Goal: Task Accomplishment & Management: Complete application form

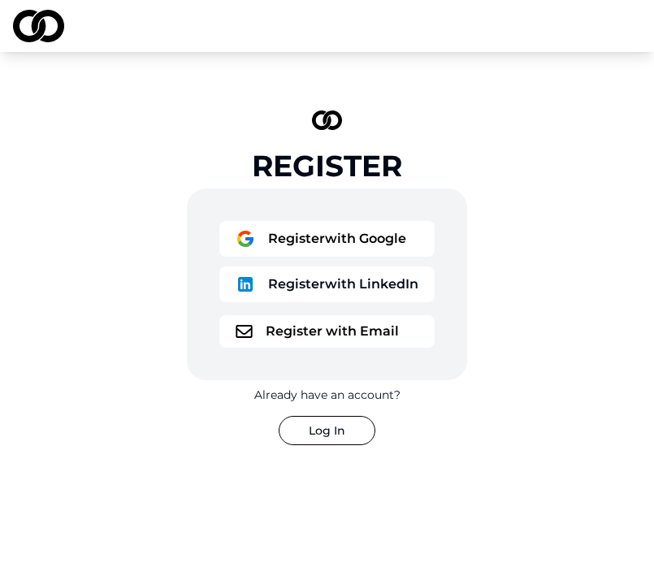
click at [329, 284] on button "Register with LinkedIn" at bounding box center [326, 284] width 215 height 36
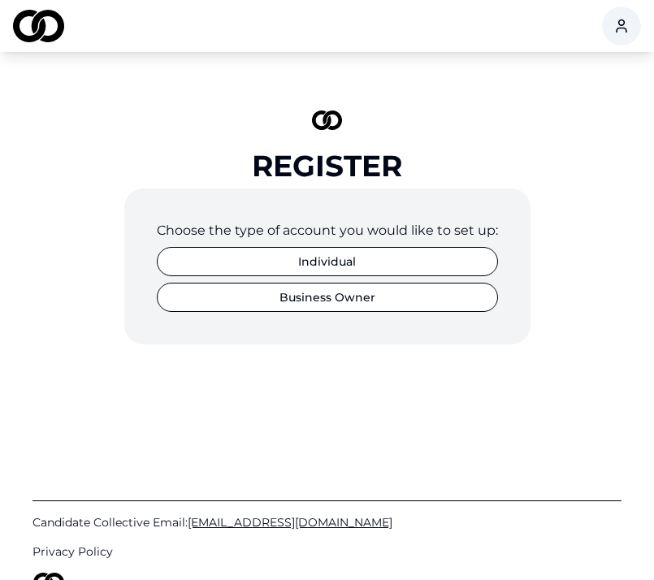
click at [394, 266] on button "Individual" at bounding box center [327, 261] width 341 height 29
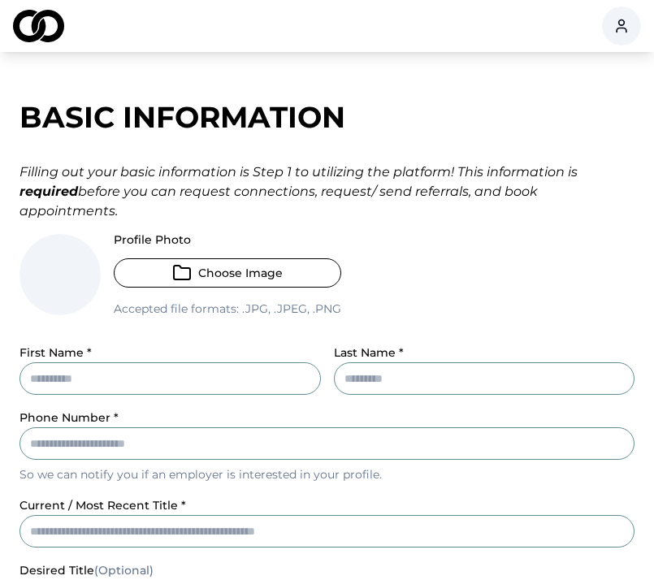
click at [398, 236] on div "Profile Photo Choose Image Accepted file formats: .jpg, .jpeg, .png" at bounding box center [326, 282] width 615 height 96
click at [175, 279] on icon "button" at bounding box center [182, 273] width 16 height 14
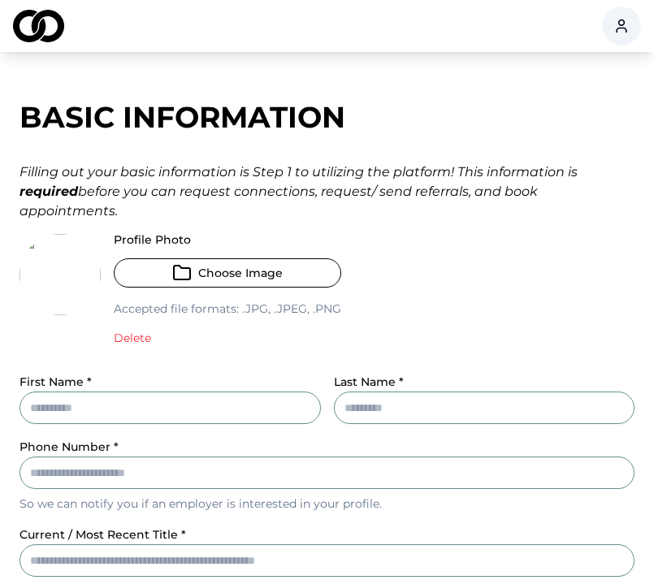
click at [513, 290] on div "Profile Photo Choose Image Accepted file formats: .jpg, .jpeg, .png Delete" at bounding box center [326, 296] width 615 height 125
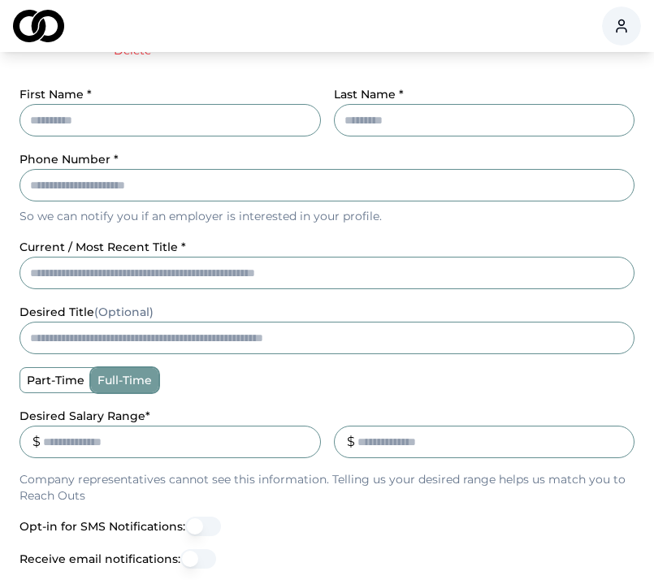
scroll to position [288, 0]
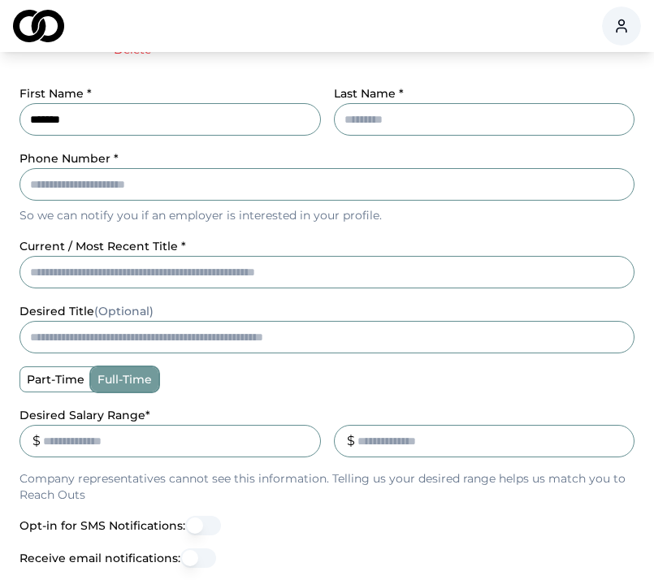
type input "******"
type input "********"
type input "**********"
click at [76, 271] on div "**********" at bounding box center [326, 302] width 615 height 1012
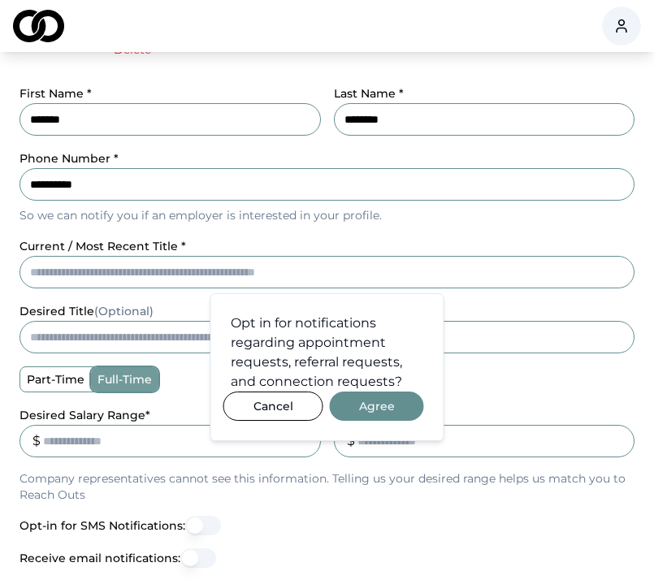
click at [381, 401] on button "Agree" at bounding box center [377, 406] width 94 height 29
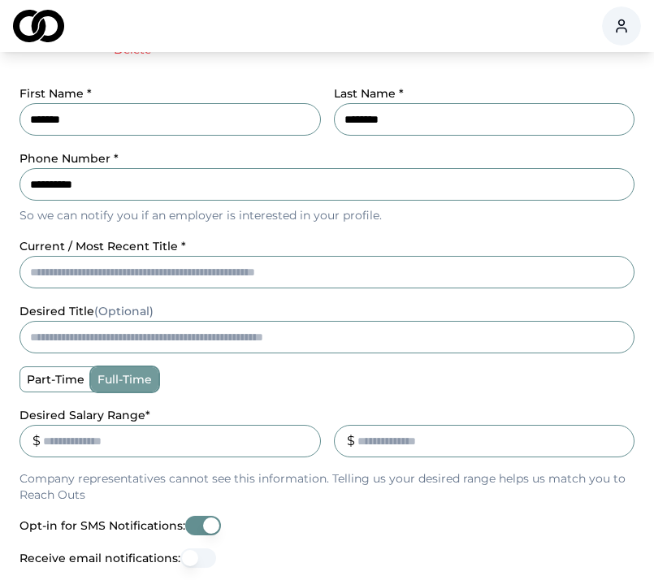
click at [209, 276] on input "current / most recent title *" at bounding box center [326, 272] width 615 height 32
type input "**********"
click at [171, 300] on div "**********" at bounding box center [326, 356] width 615 height 821
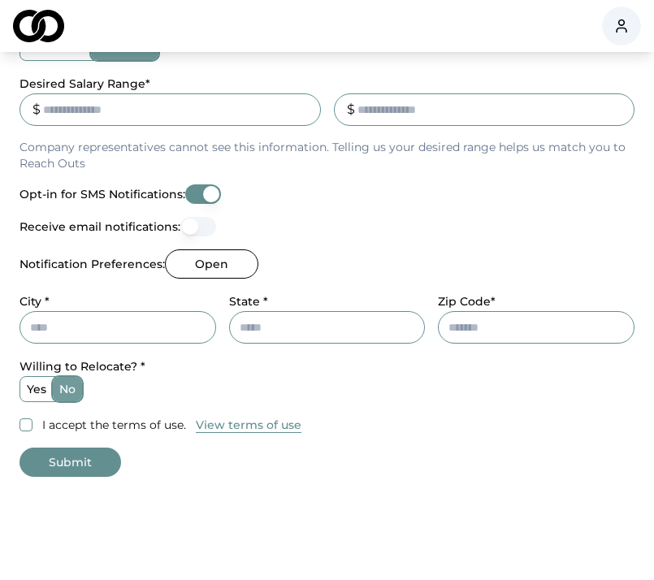
scroll to position [622, 0]
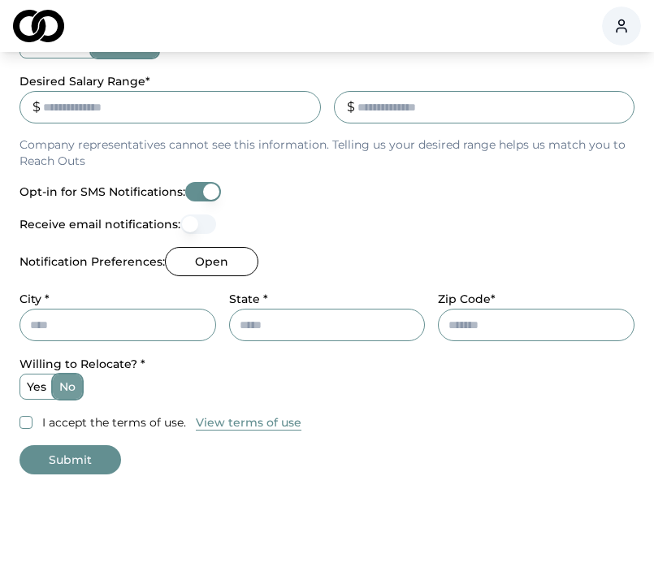
click at [77, 107] on input "Desired Salary Range *" at bounding box center [169, 107] width 301 height 32
type input "**"
click at [434, 112] on input "_" at bounding box center [484, 107] width 301 height 32
type input "***"
click at [568, 206] on div "**********" at bounding box center [326, 22] width 615 height 821
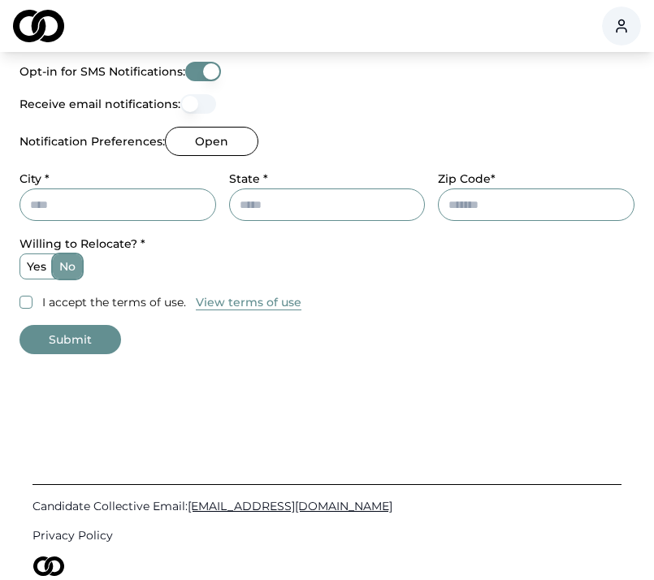
scroll to position [756, 0]
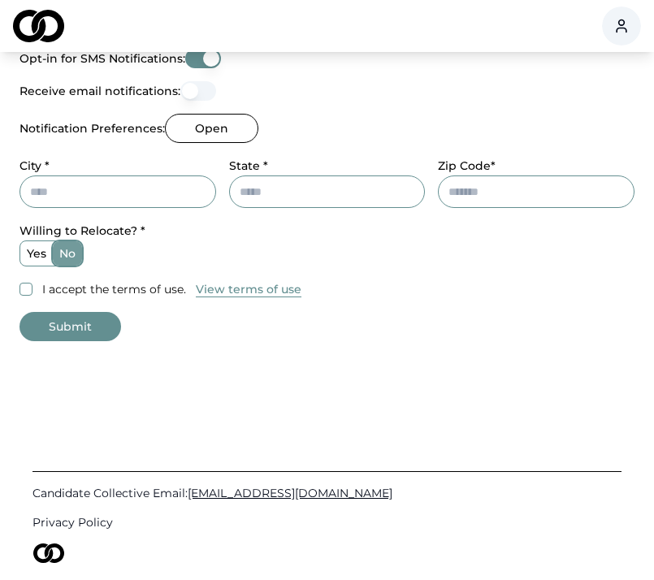
click at [207, 93] on button "Receive email notifications:" at bounding box center [198, 90] width 36 height 19
click at [209, 59] on button "Opt-in for SMS Notifications:" at bounding box center [203, 58] width 36 height 19
click at [303, 89] on div "Receive email notifications:" at bounding box center [326, 90] width 615 height 19
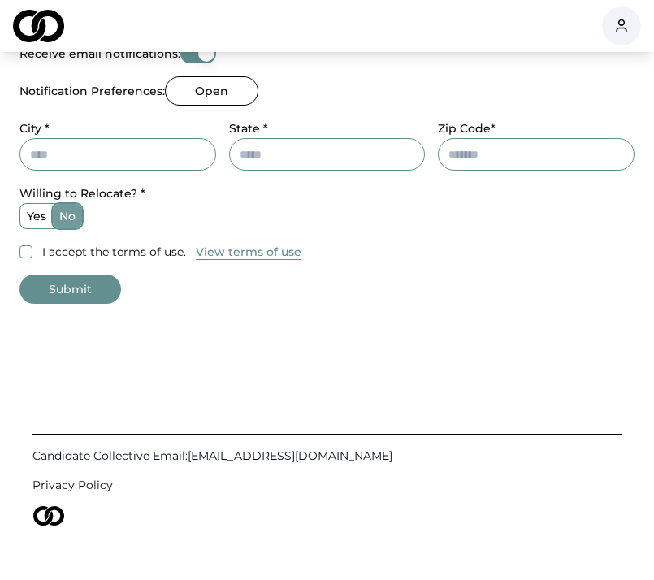
scroll to position [795, 0]
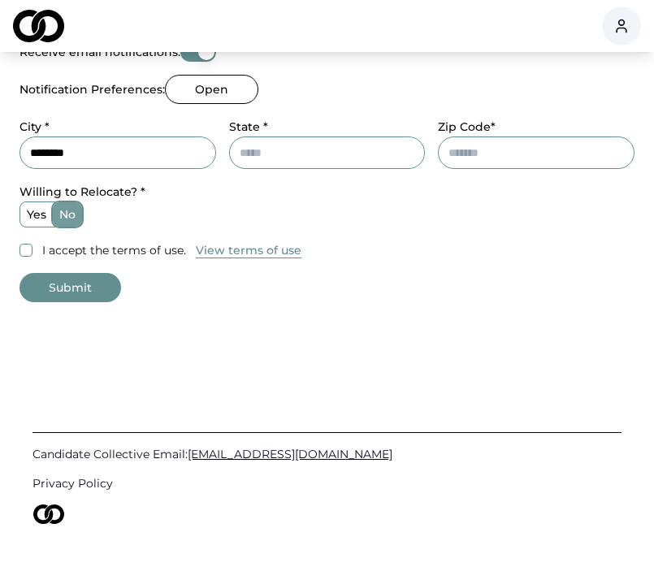
type input "********"
type input "*****"
click at [184, 221] on div "yes no" at bounding box center [326, 214] width 615 height 26
click at [57, 243] on label "I accept the terms of use." at bounding box center [114, 250] width 144 height 16
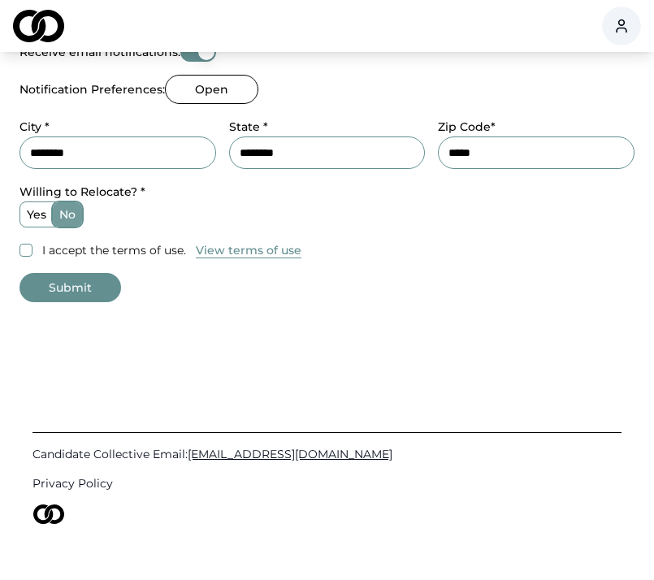
click at [32, 244] on button "I accept the terms of use." at bounding box center [25, 250] width 13 height 13
click at [75, 298] on button "Submit" at bounding box center [70, 287] width 102 height 29
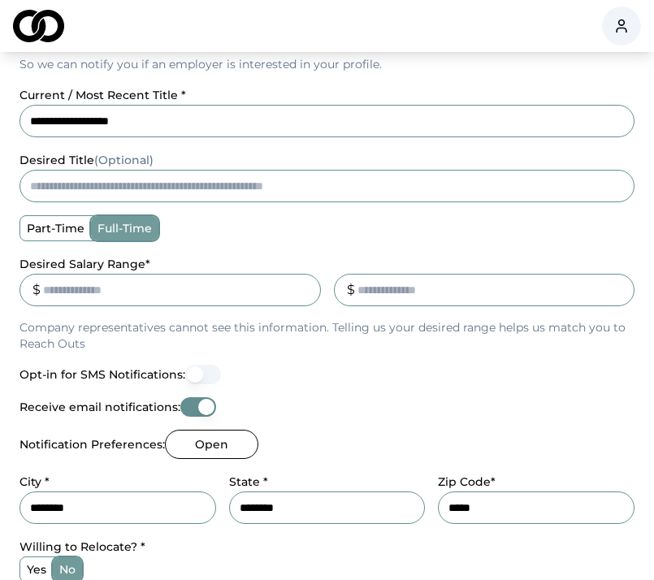
click at [379, 226] on div "part-time full-time" at bounding box center [326, 228] width 615 height 26
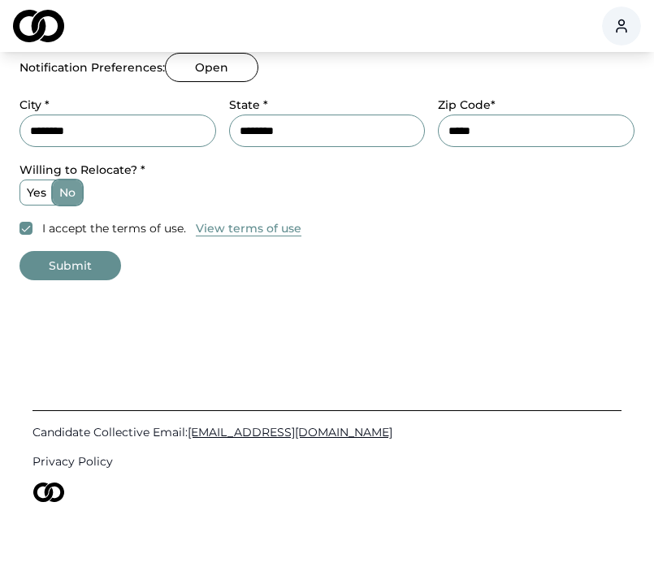
click at [60, 270] on button "Submit" at bounding box center [70, 265] width 102 height 29
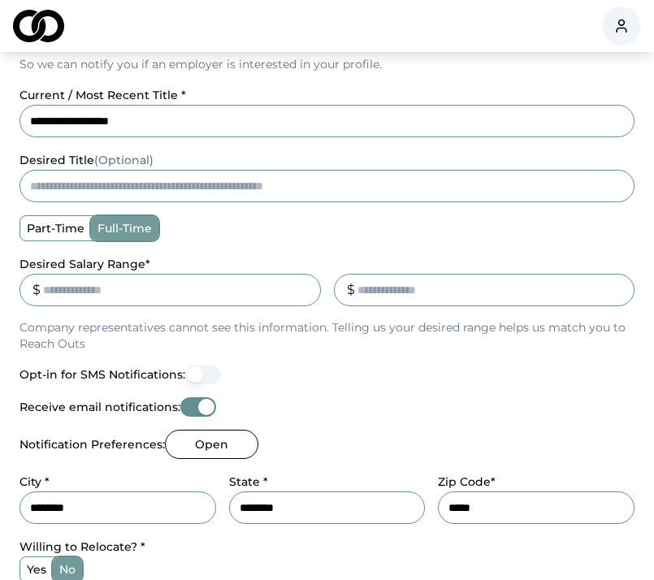
click at [301, 287] on input "*" at bounding box center [169, 290] width 301 height 32
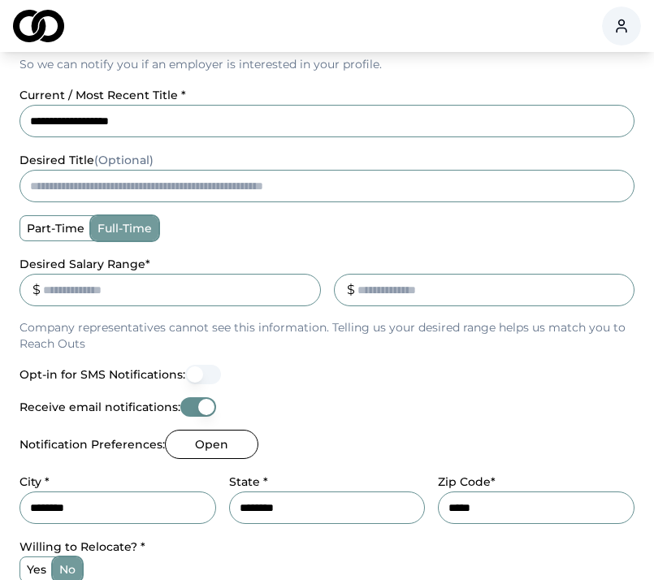
drag, startPoint x: 92, startPoint y: 280, endPoint x: 52, endPoint y: 284, distance: 40.0
click at [50, 284] on input "*" at bounding box center [169, 290] width 301 height 32
type input "**"
click at [402, 292] on input "_" at bounding box center [484, 290] width 301 height 32
click at [458, 351] on p "Company representatives cannot see this information. Telling us your desired ra…" at bounding box center [326, 335] width 615 height 32
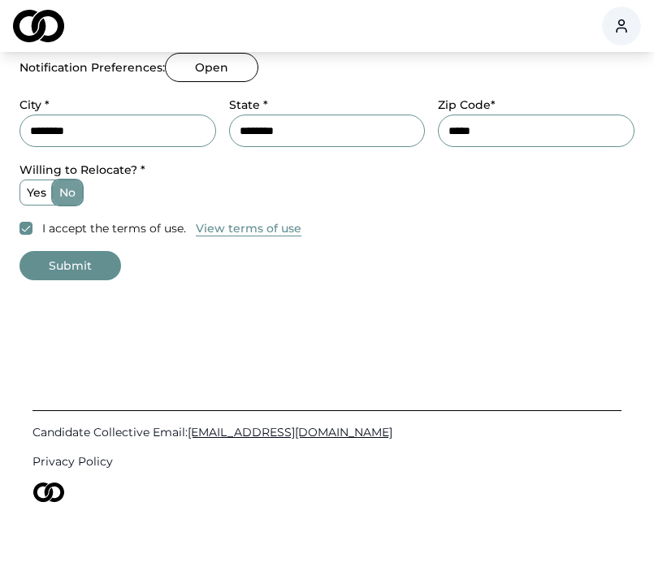
scroll to position [817, 0]
click at [85, 265] on button "Submit" at bounding box center [70, 265] width 102 height 29
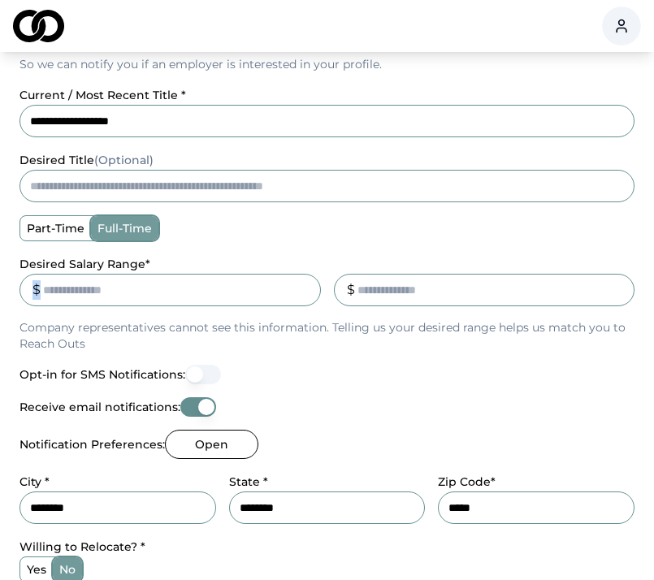
drag, startPoint x: 40, startPoint y: 288, endPoint x: 30, endPoint y: 288, distance: 9.7
click at [30, 288] on div "$" at bounding box center [169, 290] width 301 height 32
click at [41, 289] on input "Desired Salary Range *" at bounding box center [169, 290] width 301 height 32
click at [455, 403] on div "Receive email notifications:" at bounding box center [326, 406] width 615 height 19
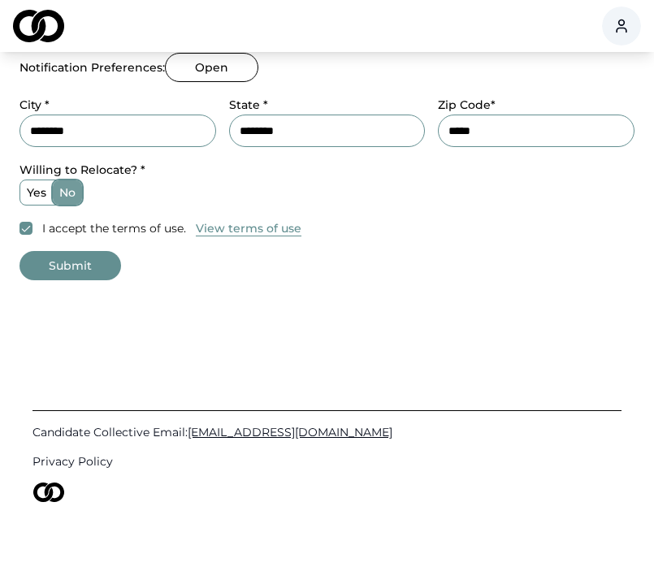
scroll to position [817, 0]
click at [102, 262] on button "Submit" at bounding box center [70, 265] width 102 height 29
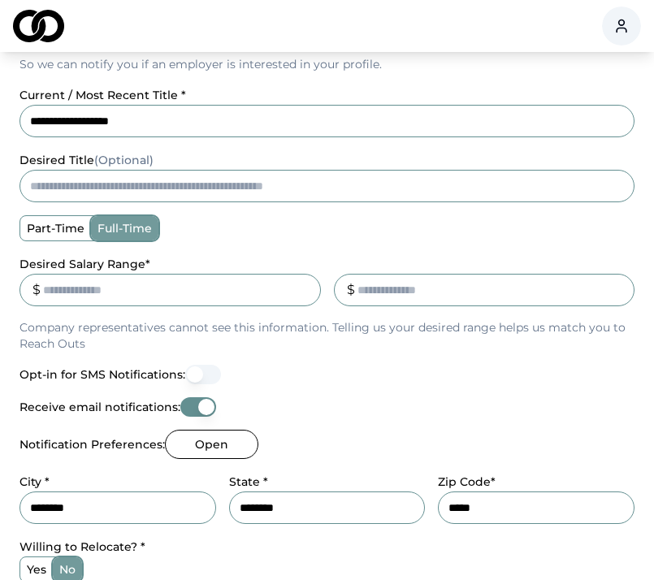
drag, startPoint x: 114, startPoint y: 290, endPoint x: 17, endPoint y: 287, distance: 96.7
click at [17, 287] on div "**********" at bounding box center [327, 151] width 654 height 1012
type input "**"
click at [445, 292] on input "_" at bounding box center [484, 290] width 301 height 32
type input "***"
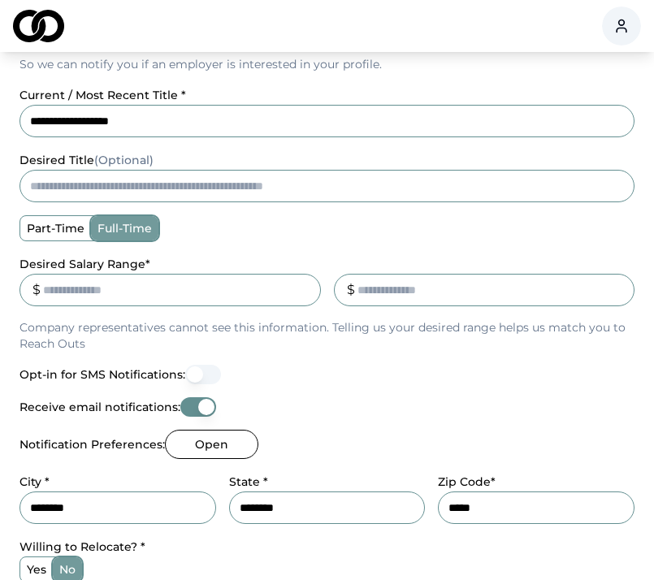
click at [143, 291] on input "**" at bounding box center [169, 290] width 301 height 32
type input "*****"
click at [396, 279] on input "***" at bounding box center [484, 290] width 301 height 32
click at [388, 313] on div "**********" at bounding box center [326, 204] width 615 height 821
click at [388, 296] on input "***" at bounding box center [484, 290] width 301 height 32
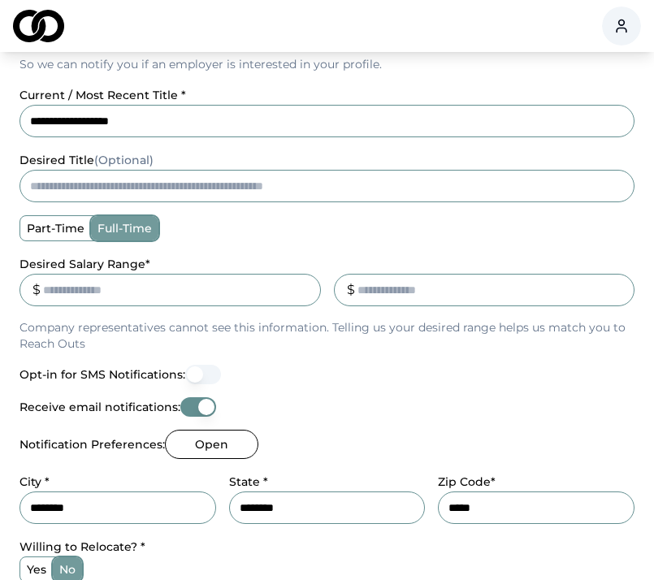
type input "******"
click at [430, 422] on div "**********" at bounding box center [326, 204] width 615 height 821
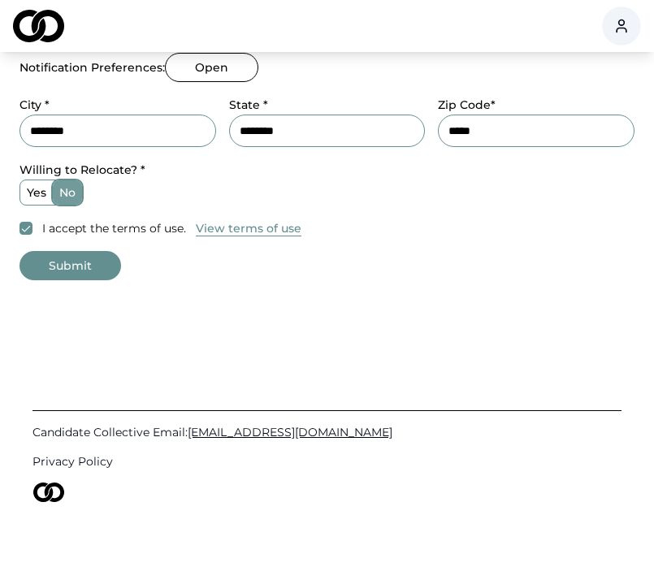
scroll to position [817, 0]
click at [112, 265] on button "Submit" at bounding box center [70, 265] width 102 height 29
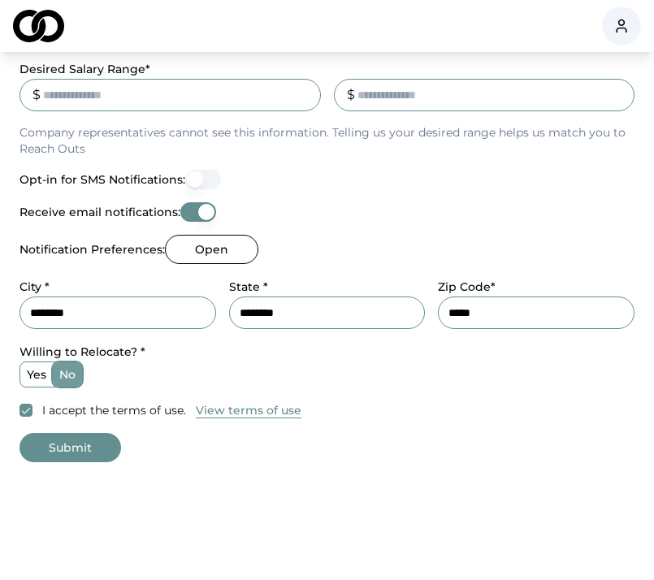
scroll to position [635, 0]
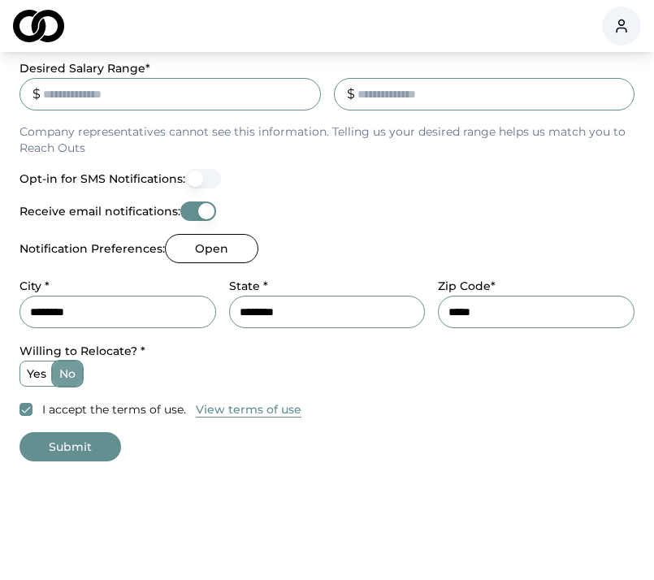
click at [79, 444] on button "Submit" at bounding box center [70, 446] width 102 height 29
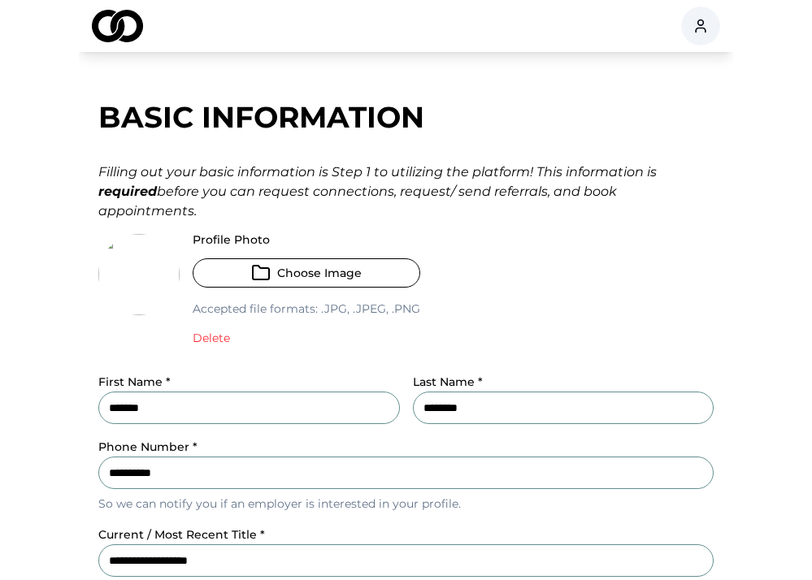
scroll to position [0, 0]
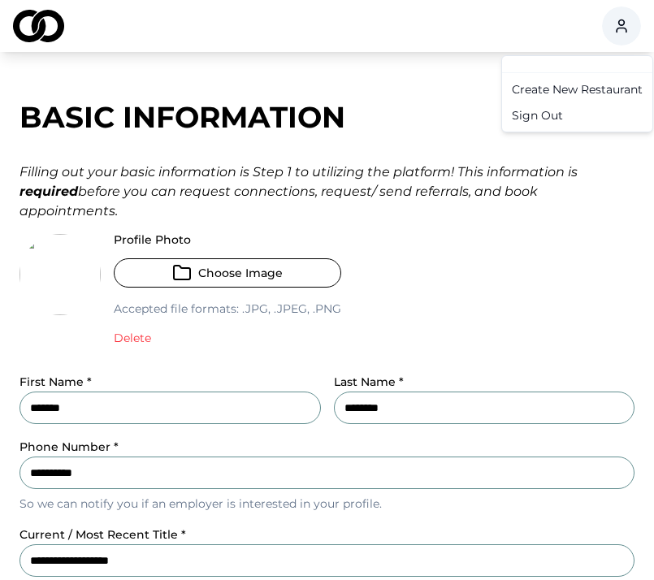
click at [627, 37] on html "**********" at bounding box center [327, 290] width 654 height 580
click at [415, 93] on html "**********" at bounding box center [327, 290] width 654 height 580
click at [61, 14] on img at bounding box center [38, 26] width 51 height 32
click at [39, 27] on img at bounding box center [38, 26] width 51 height 32
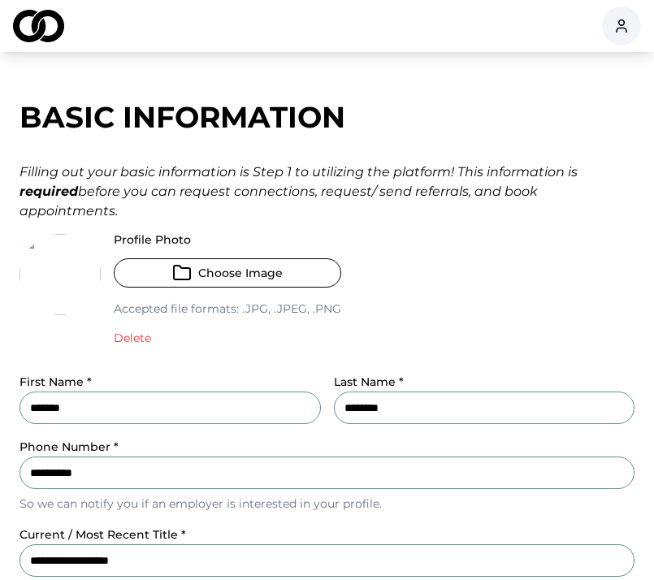
click at [39, 27] on img at bounding box center [38, 26] width 51 height 32
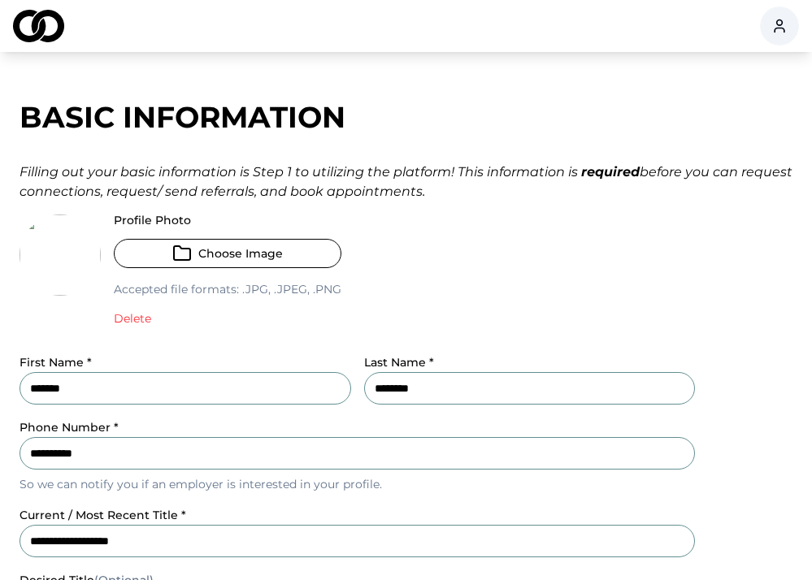
click at [646, 269] on div "Profile Photo Choose Image Accepted file formats: .jpg, .jpeg, .png Delete" at bounding box center [356, 276] width 675 height 125
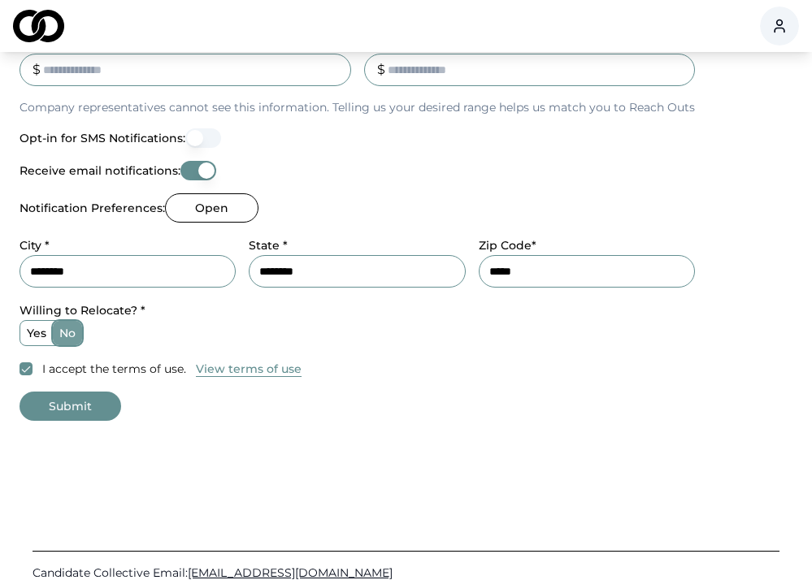
scroll to position [785, 0]
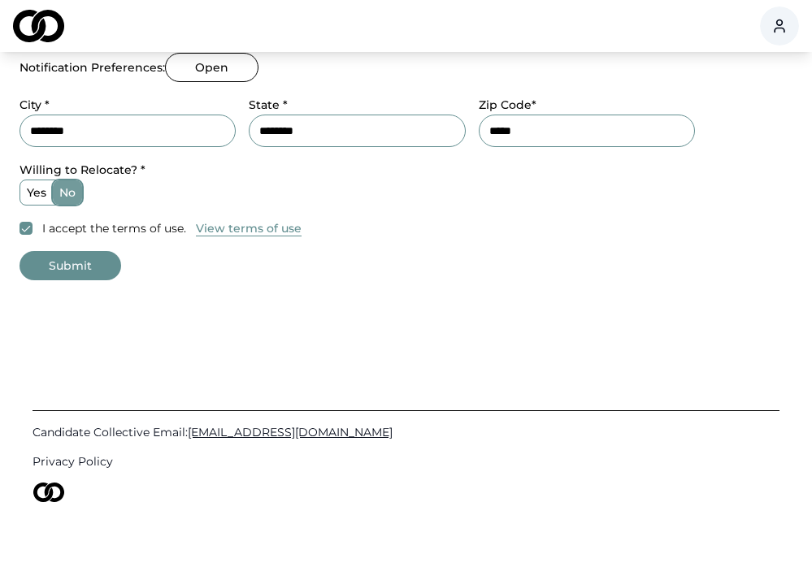
click at [64, 268] on button "Submit" at bounding box center [70, 265] width 102 height 29
click at [51, 270] on button "Submit" at bounding box center [70, 265] width 102 height 29
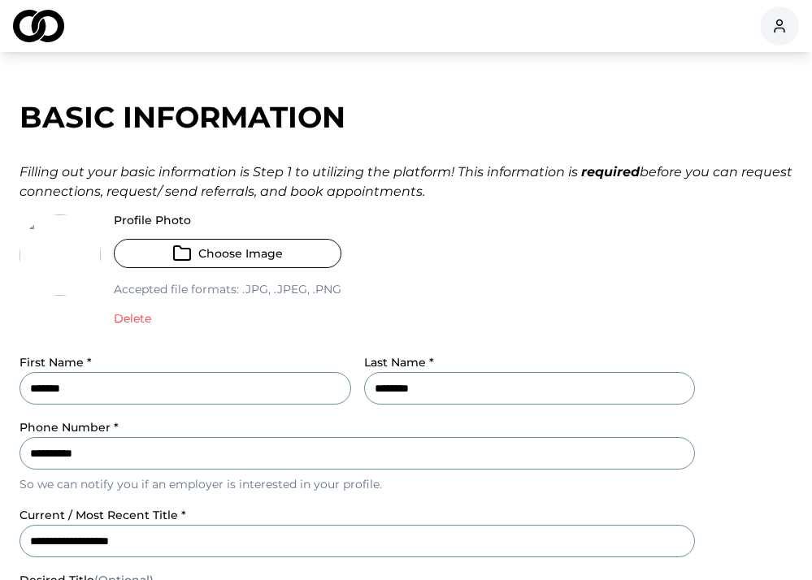
scroll to position [0, 0]
click at [591, 275] on div "Profile Photo Choose Image Accepted file formats: .jpg, .jpeg, .png Delete" at bounding box center [356, 276] width 675 height 125
click at [50, 15] on img at bounding box center [38, 26] width 51 height 32
click at [494, 316] on div "Profile Photo Choose Image Accepted file formats: .jpg, .jpeg, .png Delete" at bounding box center [356, 276] width 675 height 125
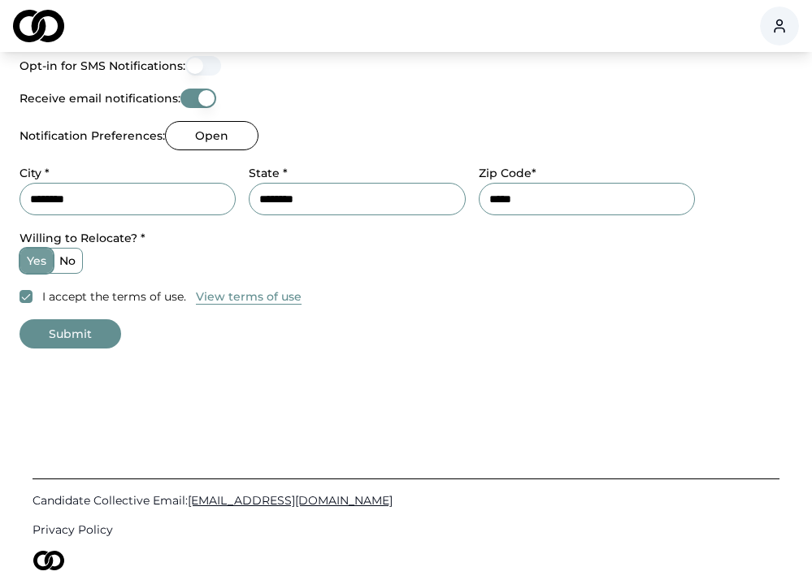
scroll to position [731, 0]
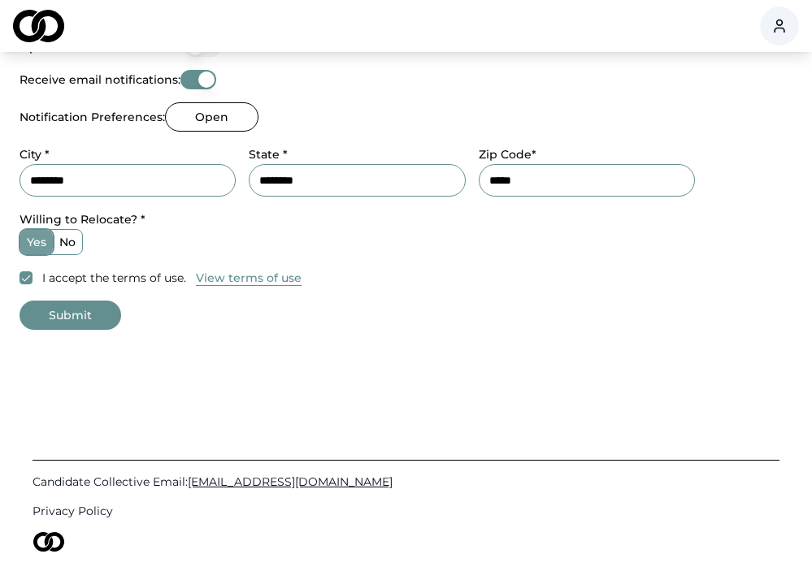
click at [84, 325] on button "Submit" at bounding box center [70, 315] width 102 height 29
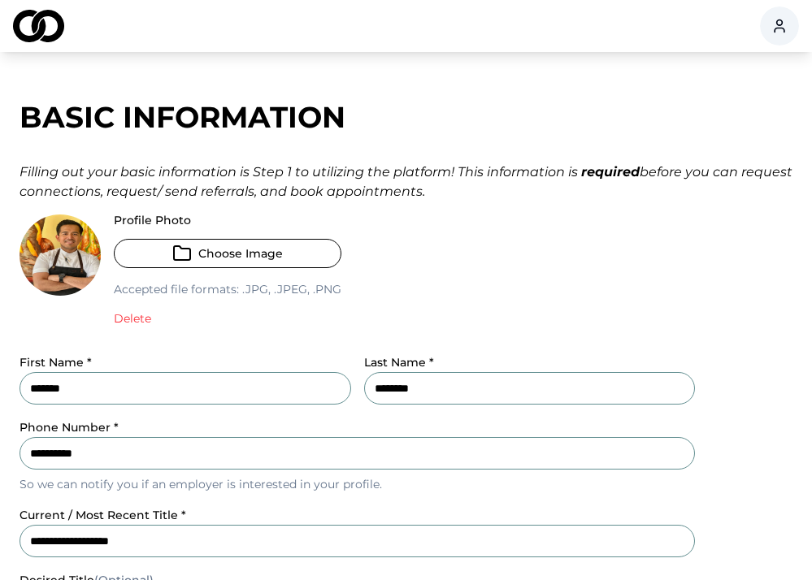
scroll to position [0, 0]
click at [245, 123] on div "Basic Information" at bounding box center [405, 117] width 773 height 32
click at [32, 32] on img at bounding box center [38, 26] width 51 height 32
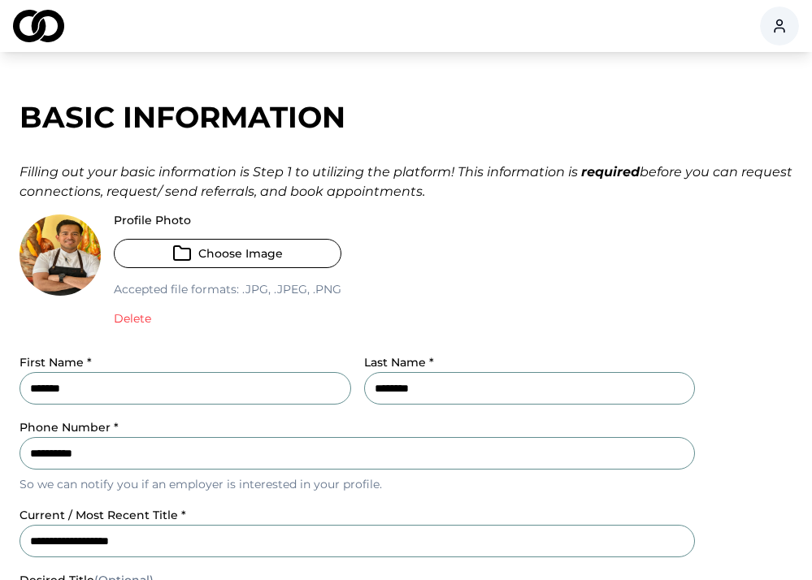
click at [32, 32] on img at bounding box center [38, 26] width 51 height 32
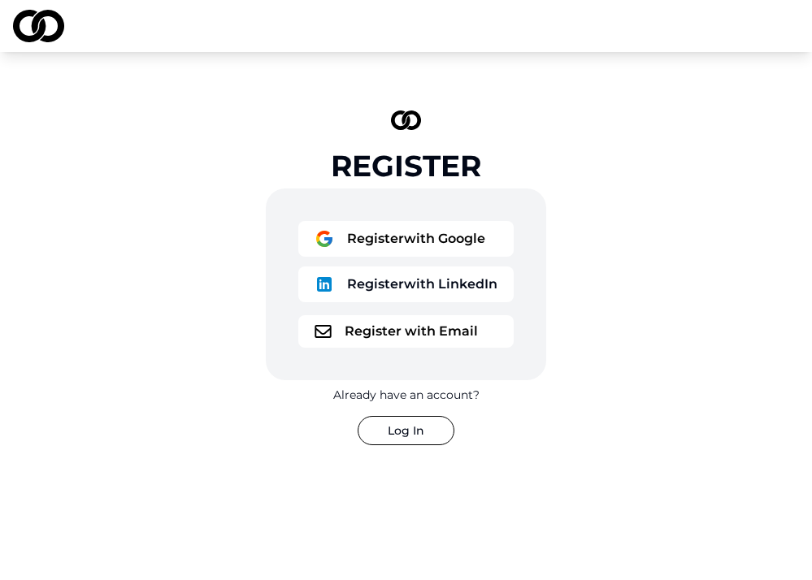
click at [485, 288] on button "Register with LinkedIn" at bounding box center [405, 284] width 215 height 36
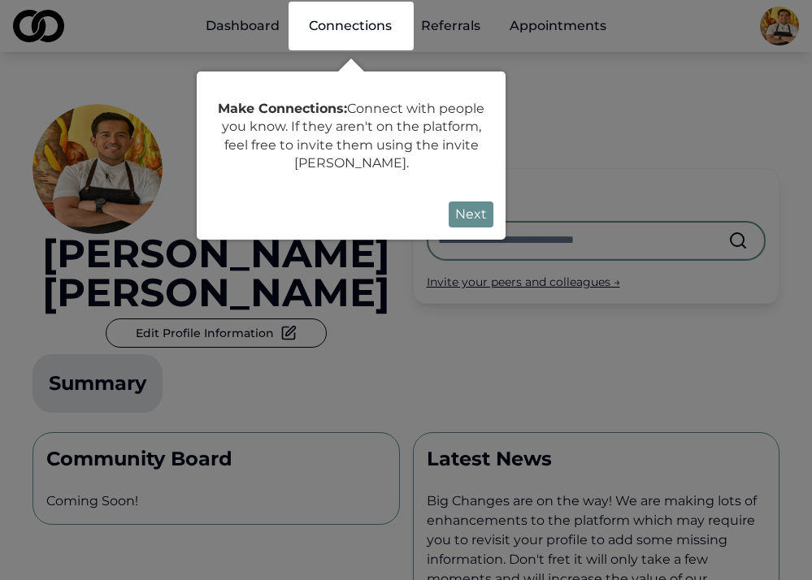
click at [460, 215] on button "Next" at bounding box center [470, 214] width 45 height 26
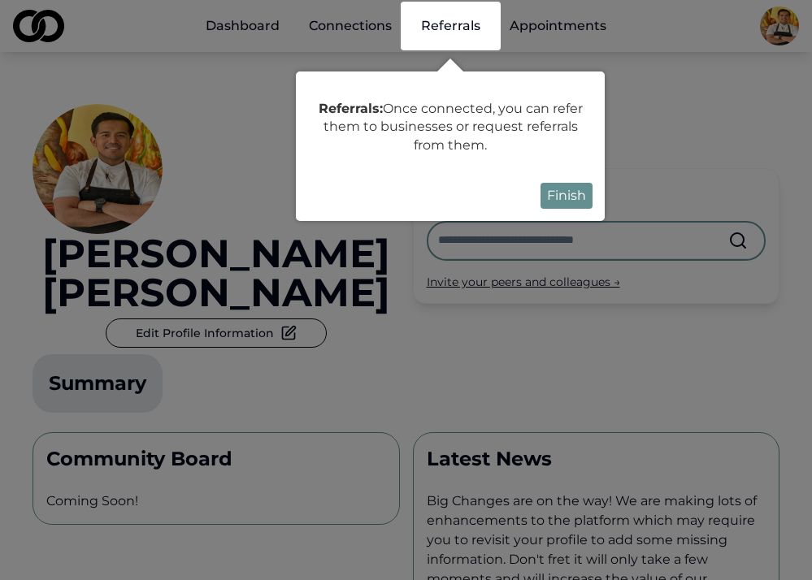
click at [573, 191] on button "Finish" at bounding box center [566, 196] width 52 height 26
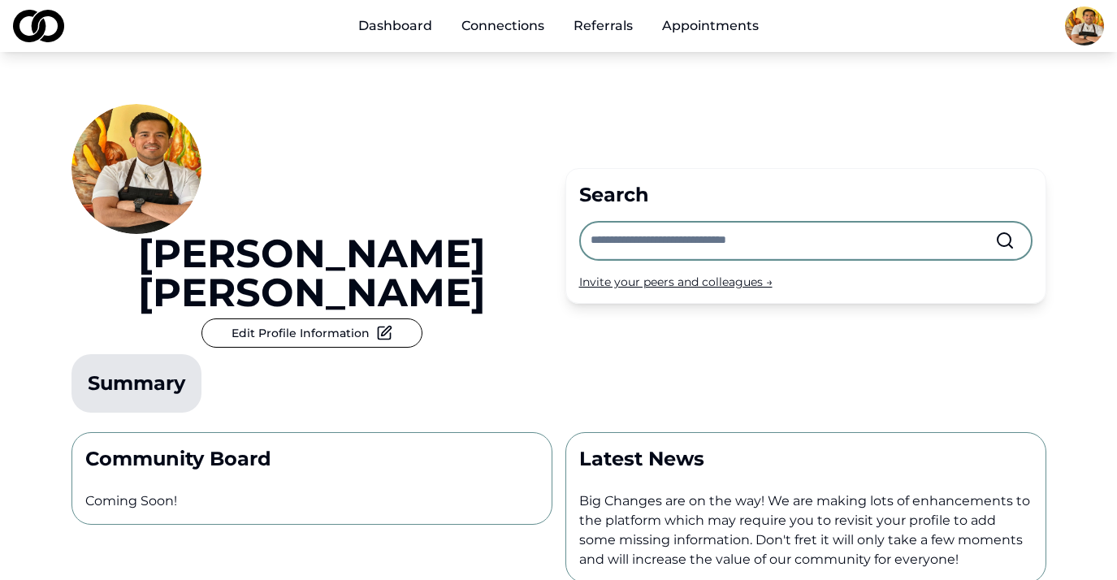
click at [465, 121] on div "[PERSON_NAME] Edit Profile Information Summary" at bounding box center [311, 261] width 481 height 315
click at [701, 23] on link "Appointments" at bounding box center [710, 26] width 123 height 32
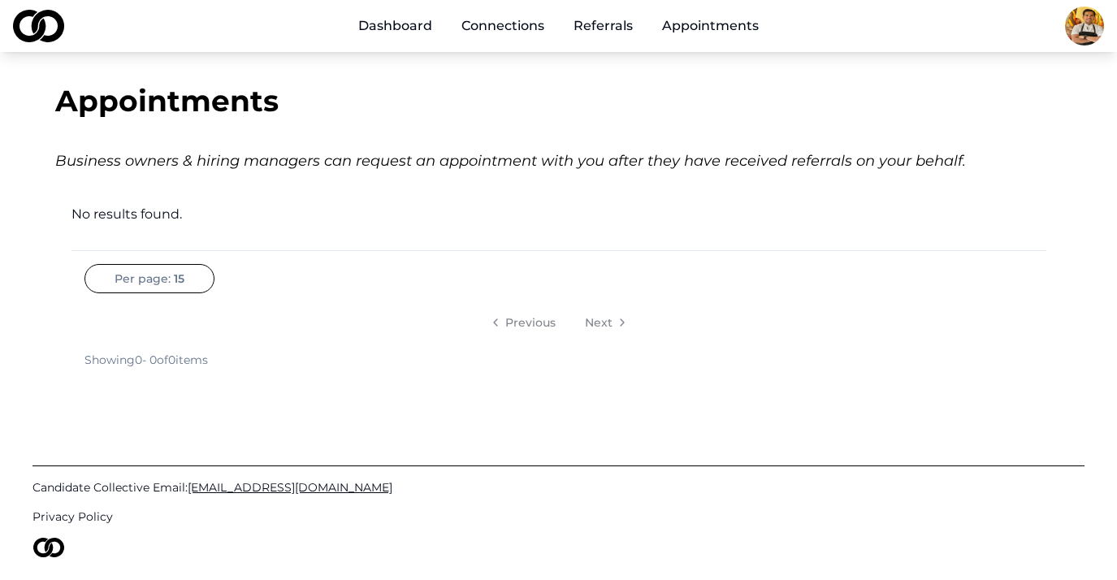
click at [599, 24] on link "Referrals" at bounding box center [603, 26] width 85 height 32
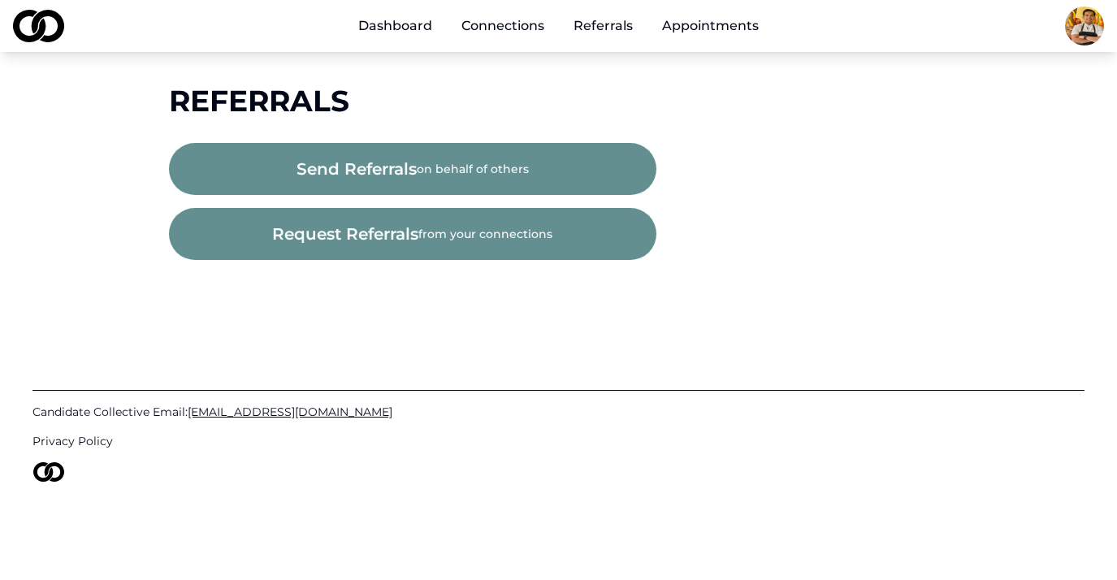
click at [542, 24] on link "Connections" at bounding box center [502, 26] width 109 height 32
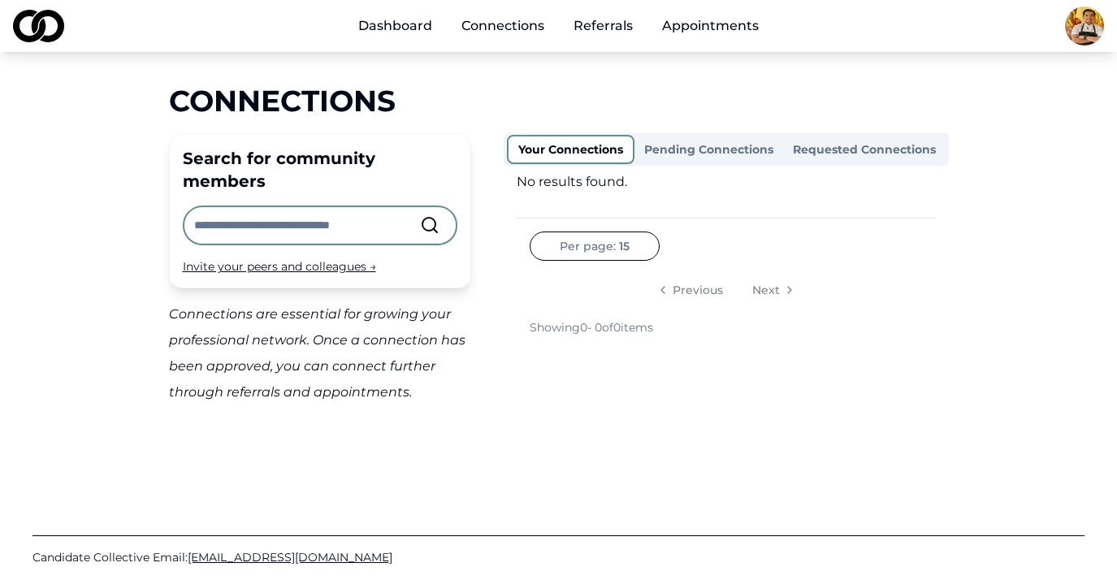
click at [358, 35] on div "Main" at bounding box center [358, 35] width 0 height 1
click at [405, 29] on link "Dashboard" at bounding box center [395, 26] width 100 height 32
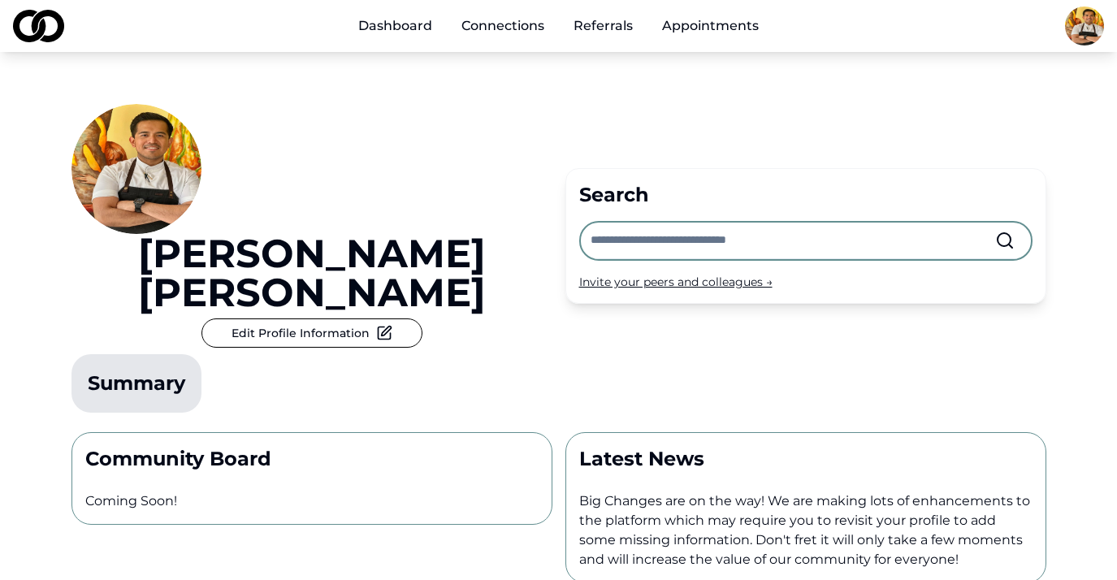
click at [185, 370] on div "Summary" at bounding box center [136, 383] width 97 height 26
click at [323, 432] on div "Community Board Coming Soon!" at bounding box center [311, 478] width 481 height 93
click at [238, 446] on p "Community Board" at bounding box center [311, 459] width 453 height 26
click at [641, 432] on div "Latest News Big Changes are on the way! We are making lots of enhancements to t…" at bounding box center [805, 507] width 481 height 151
click at [650, 492] on p "Big Changes are on the way! We are making lots of enhancements to the platform …" at bounding box center [805, 531] width 453 height 78
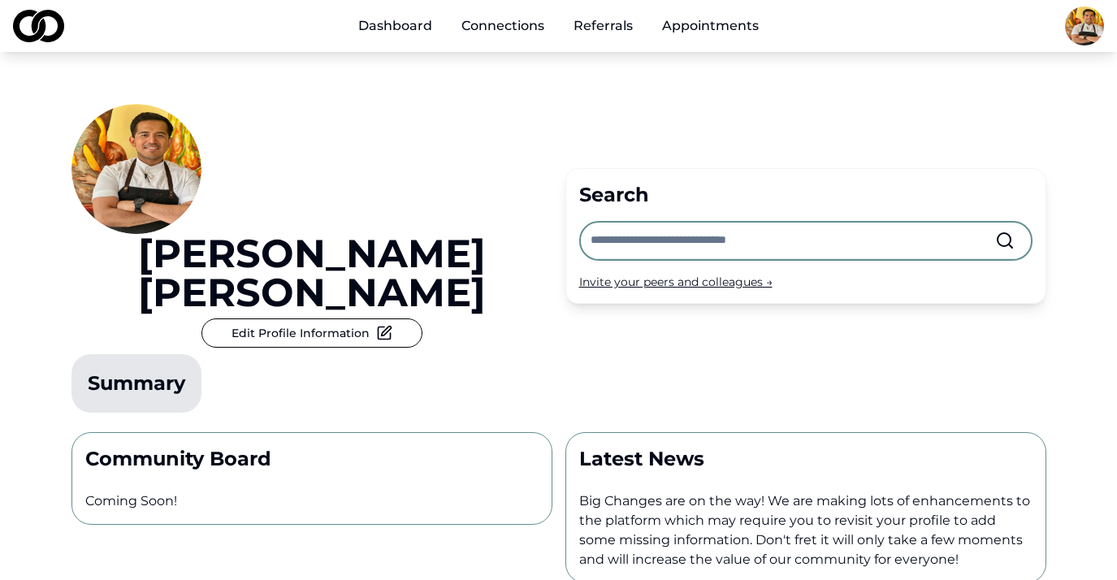
click at [66, 14] on div "Dashboard Connections Referrals Appointments" at bounding box center [558, 26] width 1117 height 52
click at [49, 14] on img at bounding box center [38, 26] width 51 height 32
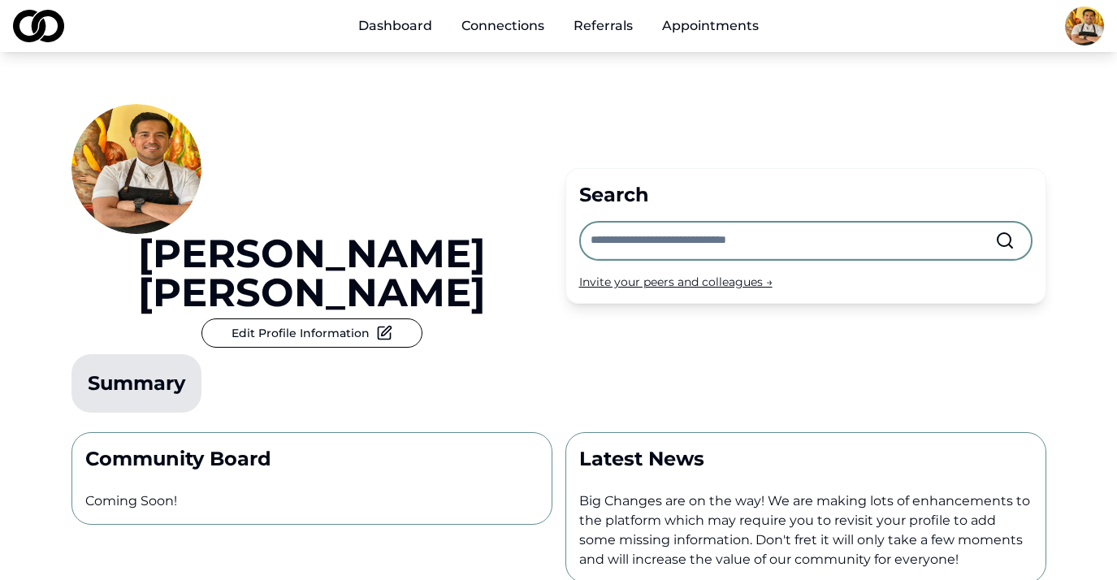
click at [49, 14] on img at bounding box center [38, 26] width 51 height 32
click at [811, 40] on html "Dashboard Connections Referrals Appointments [PERSON_NAME] Edit Profile Informa…" at bounding box center [558, 290] width 1117 height 580
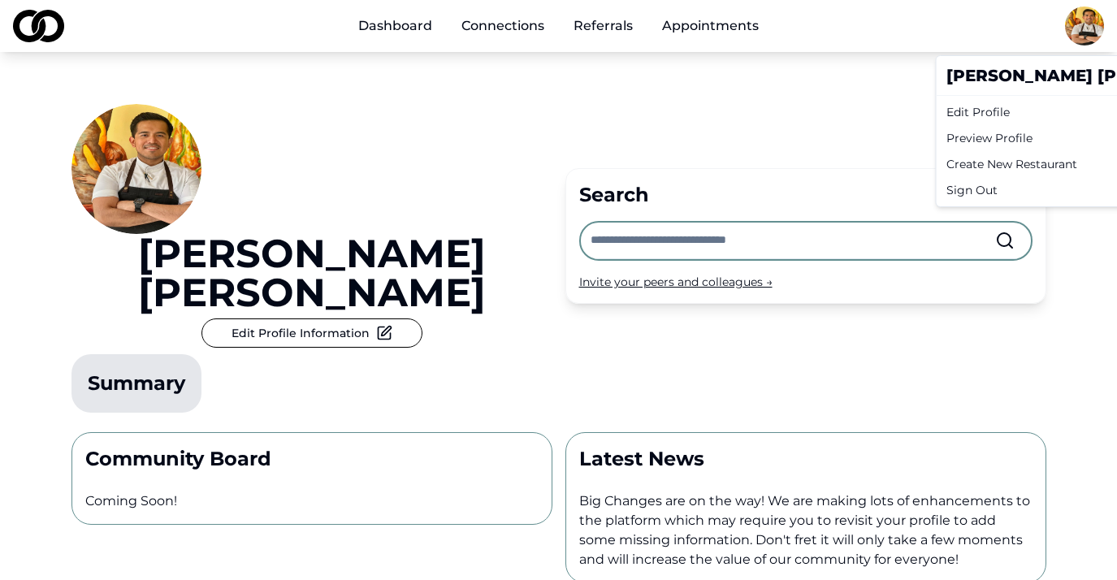
click at [811, 132] on div "Preview Profile" at bounding box center [1095, 138] width 310 height 26
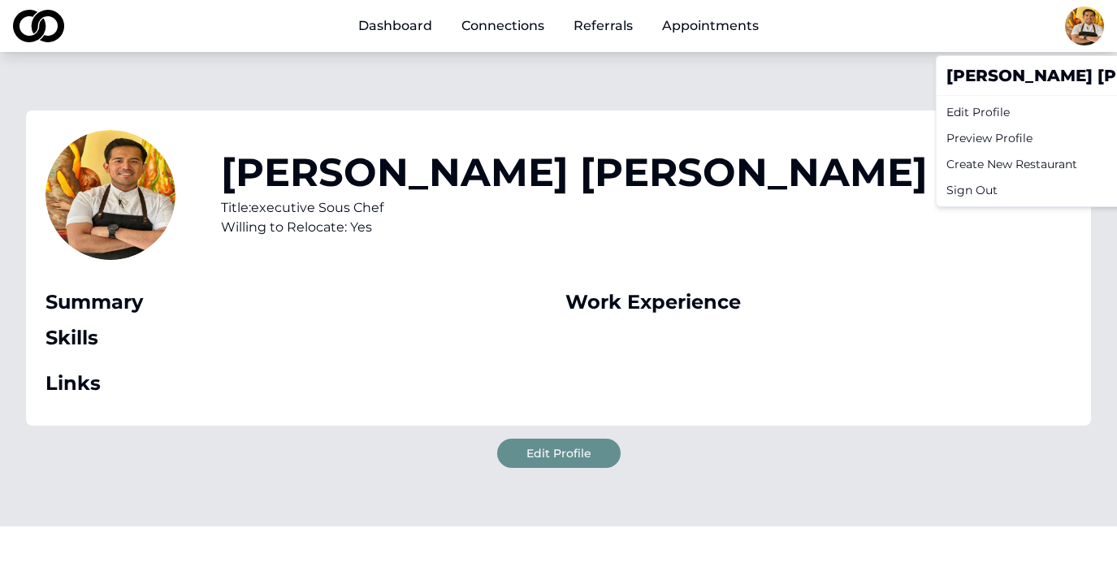
click at [811, 225] on html "Dashboard Connections Referrals Appointments [PERSON_NAME] Title: executive Sou…" at bounding box center [558, 290] width 1117 height 580
click at [811, 112] on div "Edit Profile" at bounding box center [1095, 112] width 310 height 26
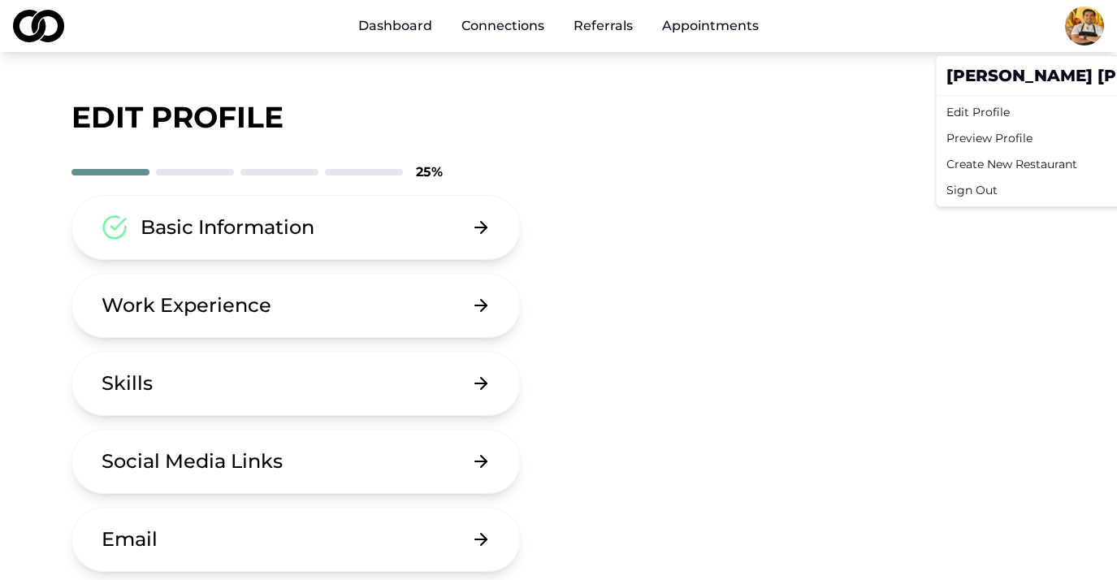
click at [497, 337] on html "Dashboard Connections Referrals Appointments edit profile 25 % Basic Informatio…" at bounding box center [558, 290] width 1117 height 580
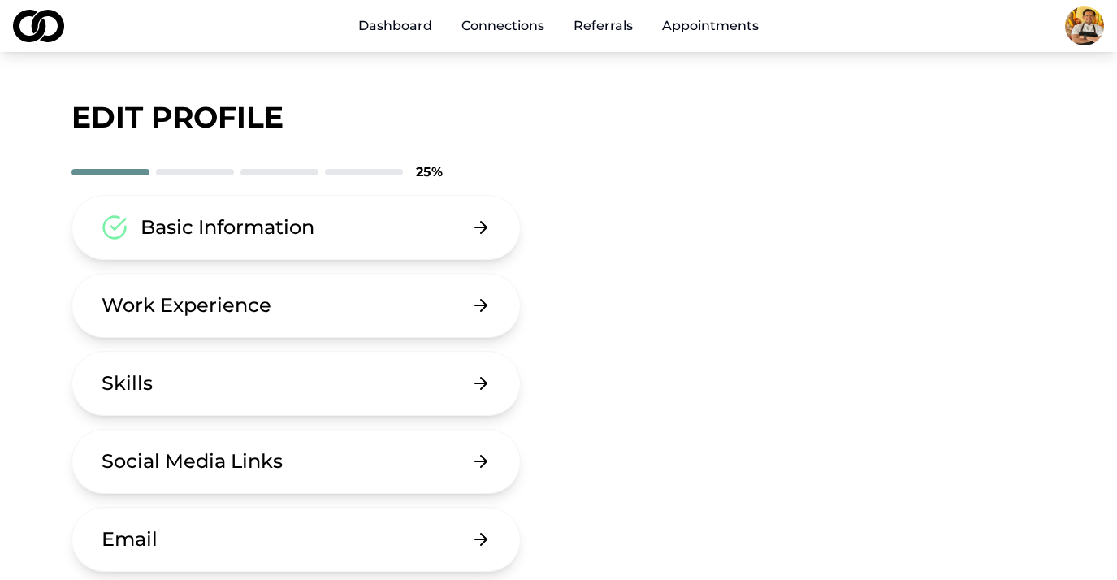
click at [558, 352] on div "Basic Information Work Experience Skills Social Media Links Email Password Dele…" at bounding box center [363, 461] width 585 height 533
click at [485, 227] on button "Basic Information" at bounding box center [296, 227] width 450 height 65
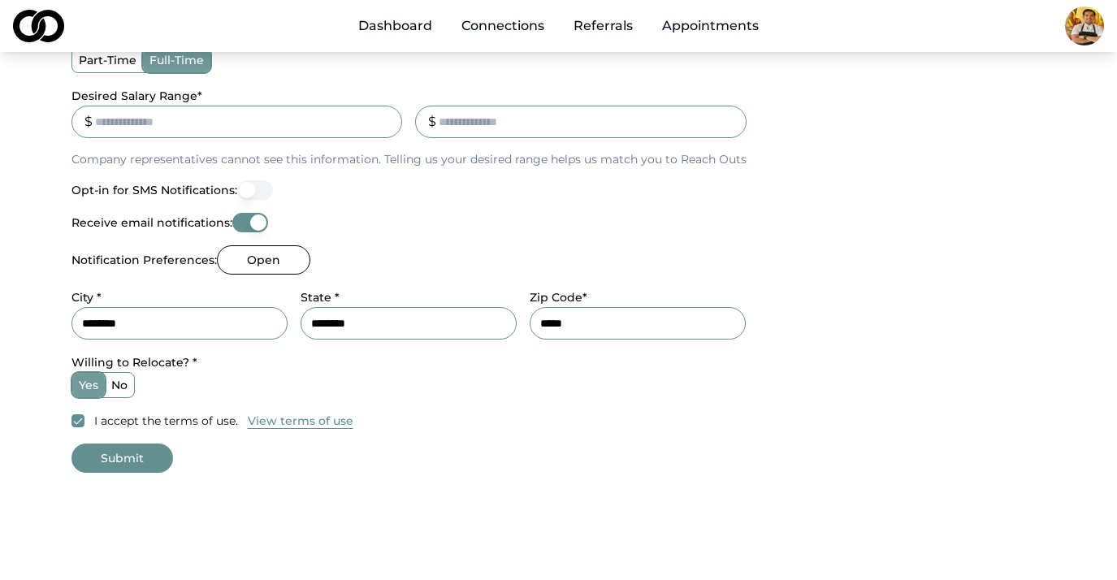
scroll to position [622, 0]
click at [122, 388] on label "no" at bounding box center [119, 384] width 29 height 24
click at [117, 388] on button "no" at bounding box center [110, 384] width 13 height 13
click at [145, 457] on button "Submit" at bounding box center [122, 457] width 102 height 29
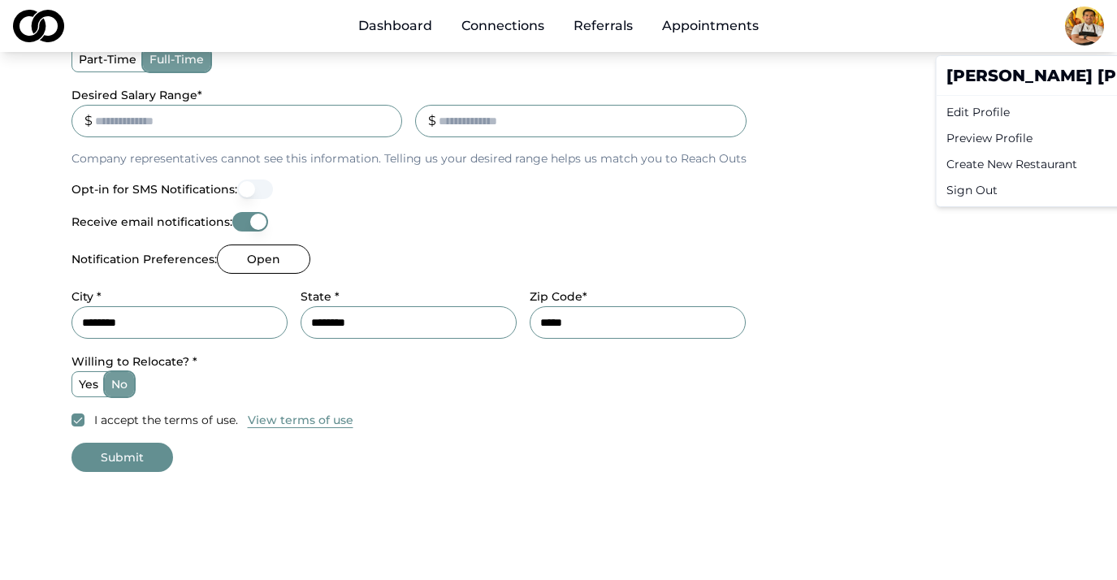
click at [811, 141] on div "Preview Profile" at bounding box center [1095, 138] width 310 height 26
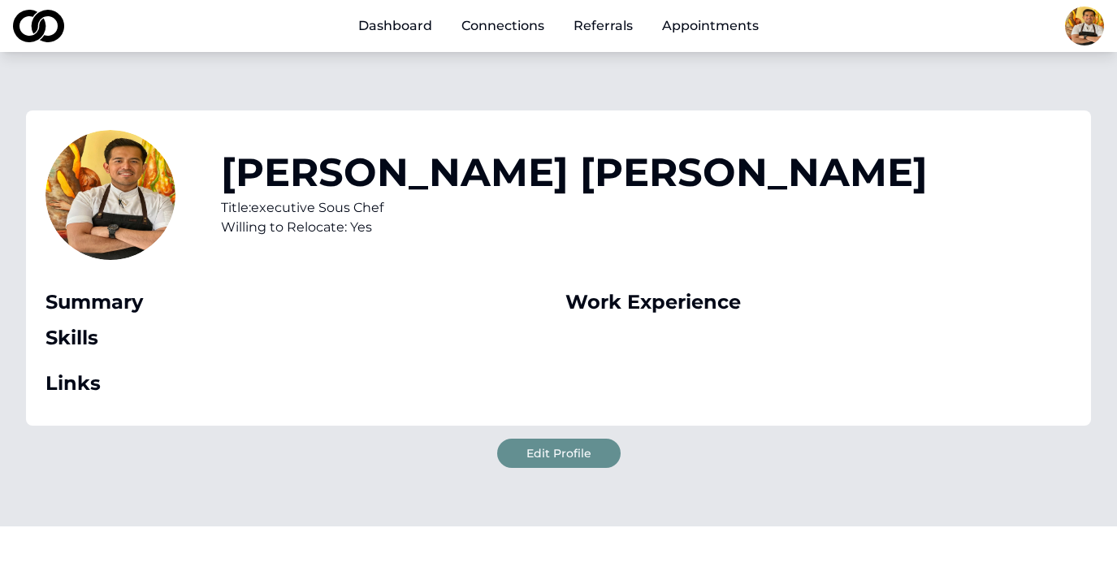
click at [585, 454] on button "Edit Profile" at bounding box center [558, 453] width 123 height 29
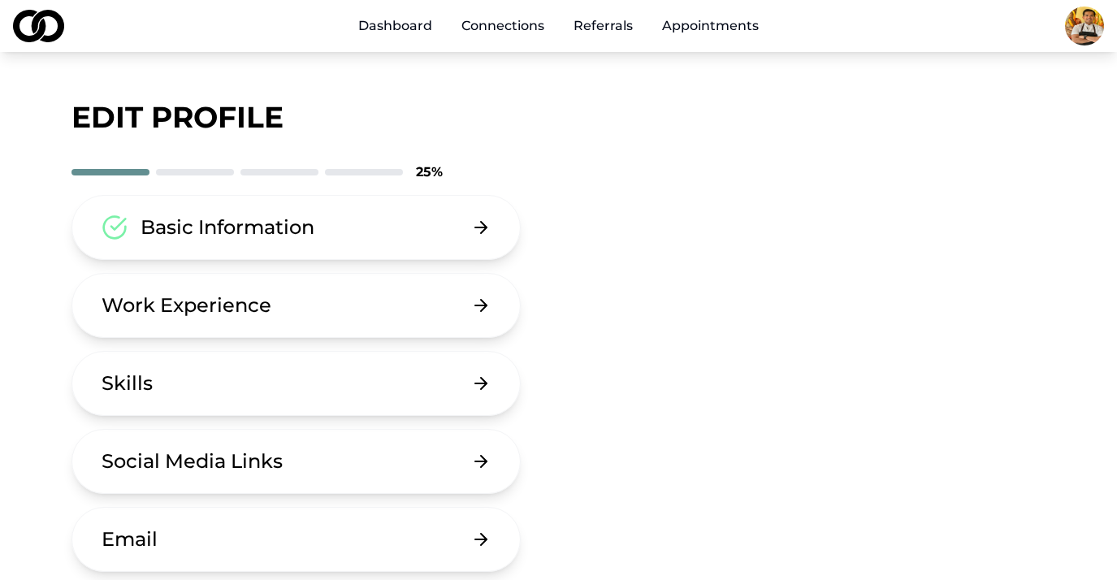
click at [465, 227] on button "Basic Information" at bounding box center [296, 227] width 450 height 65
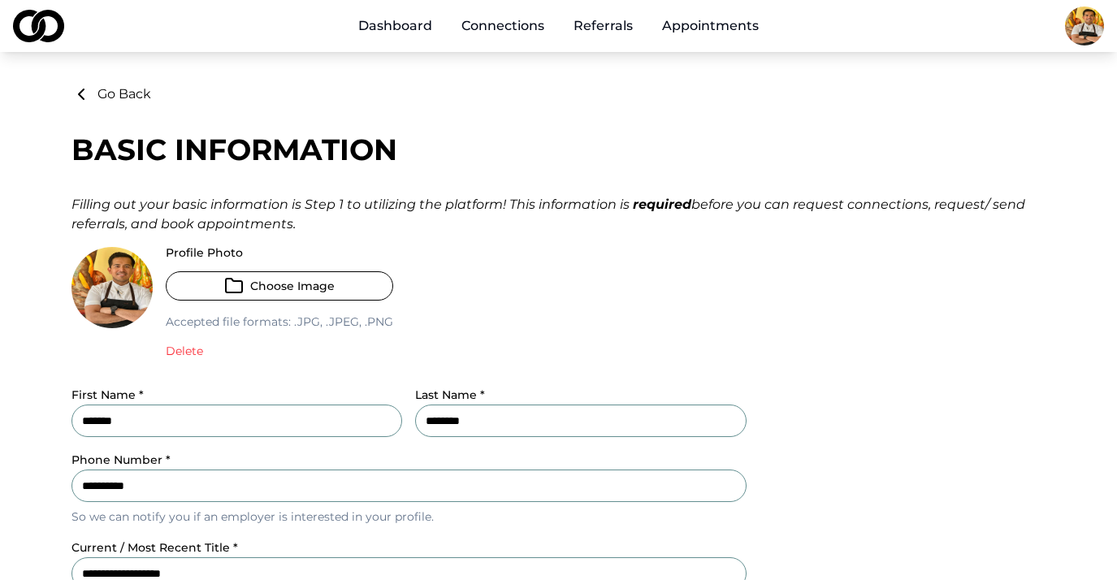
click at [419, 342] on div "Profile Photo Choose Image Accepted file formats: .jpg, .jpeg, .png Delete" at bounding box center [408, 309] width 675 height 125
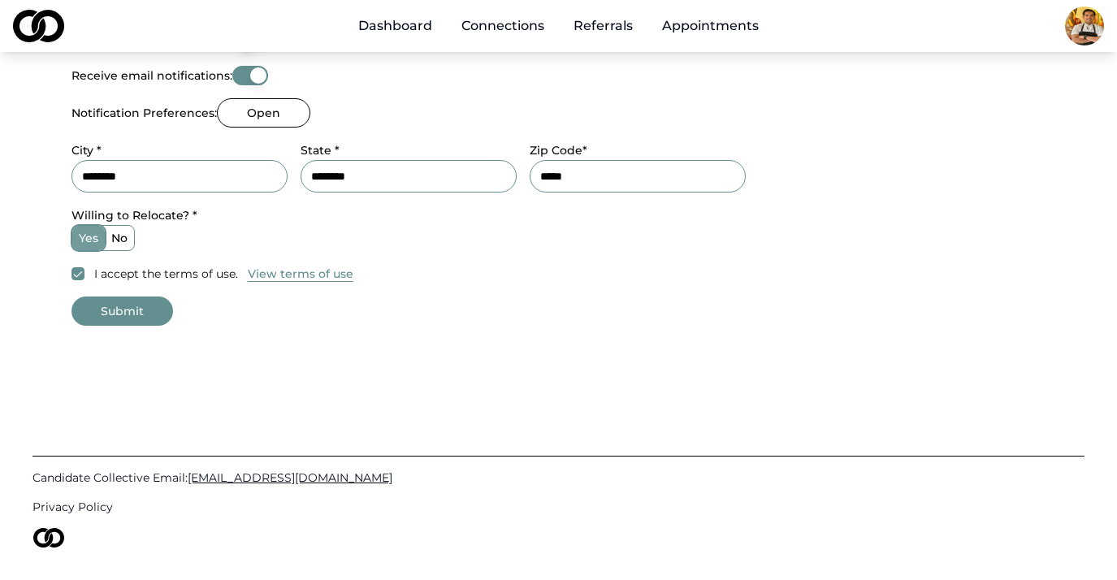
scroll to position [786, 0]
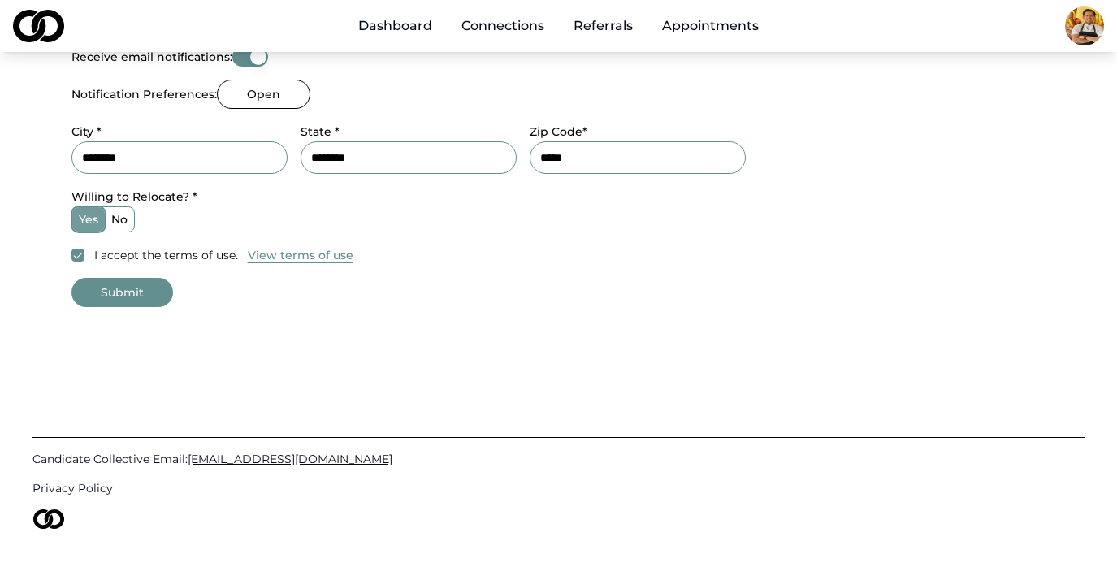
click at [126, 220] on label "no" at bounding box center [119, 219] width 29 height 24
click at [117, 220] on button "no" at bounding box center [110, 219] width 13 height 13
click at [126, 220] on label "no" at bounding box center [119, 219] width 29 height 24
click at [117, 220] on button "no" at bounding box center [110, 219] width 13 height 13
click at [126, 220] on label "no" at bounding box center [119, 219] width 29 height 24
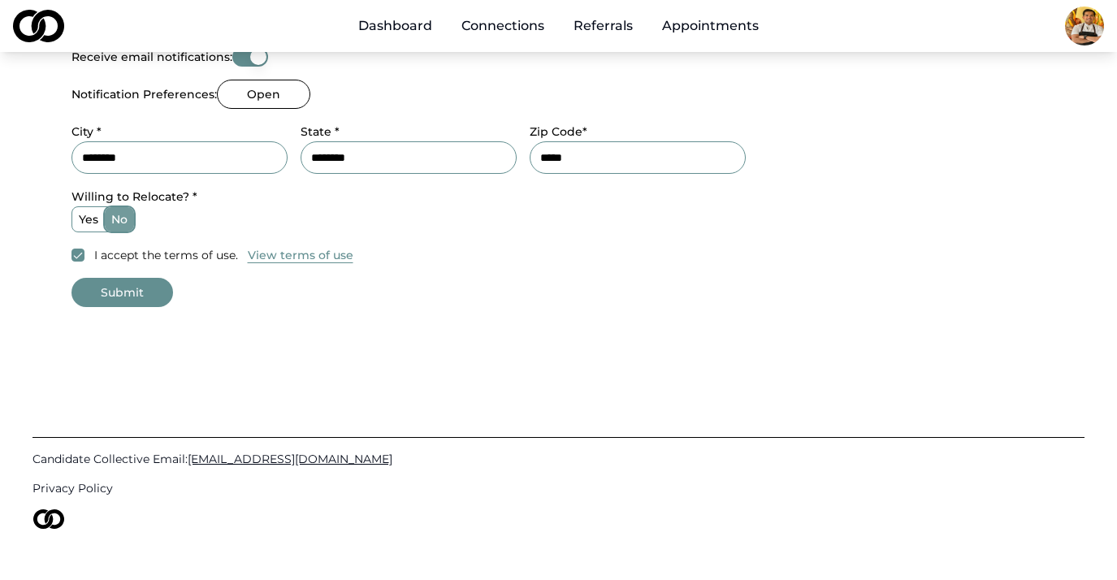
click at [117, 220] on button "no" at bounding box center [110, 219] width 13 height 13
click at [126, 220] on label "no" at bounding box center [119, 219] width 29 height 24
click at [117, 220] on button "no" at bounding box center [110, 219] width 13 height 13
click at [126, 220] on label "no" at bounding box center [119, 219] width 29 height 24
click at [117, 220] on button "no" at bounding box center [110, 219] width 13 height 13
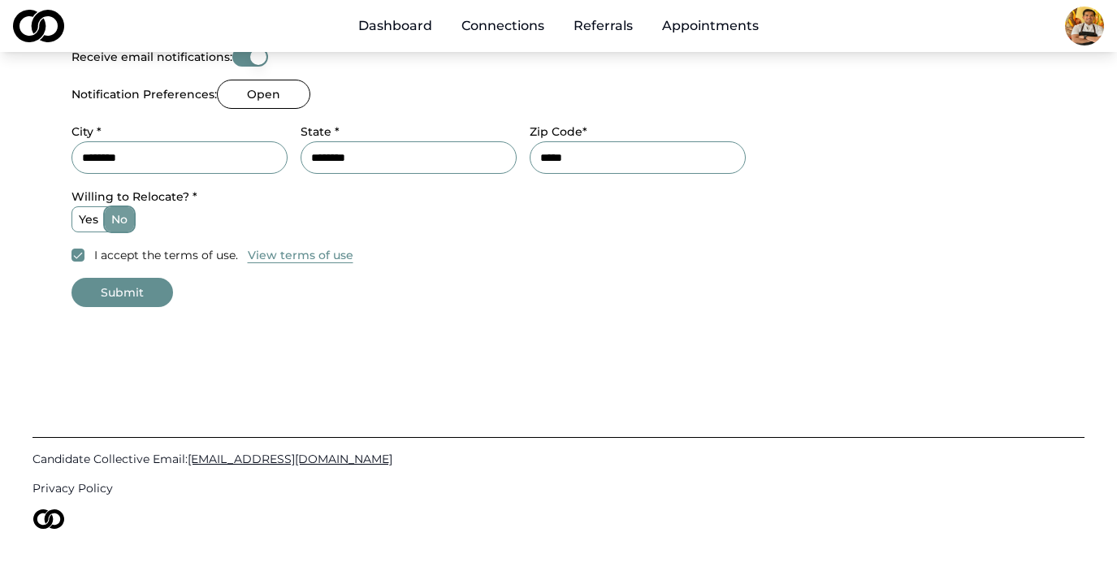
click at [126, 220] on label "no" at bounding box center [119, 219] width 29 height 24
click at [117, 220] on button "no" at bounding box center [110, 219] width 13 height 13
click at [126, 220] on label "no" at bounding box center [119, 219] width 29 height 24
click at [117, 220] on button "no" at bounding box center [110, 219] width 13 height 13
click at [141, 284] on button "Submit" at bounding box center [122, 292] width 102 height 29
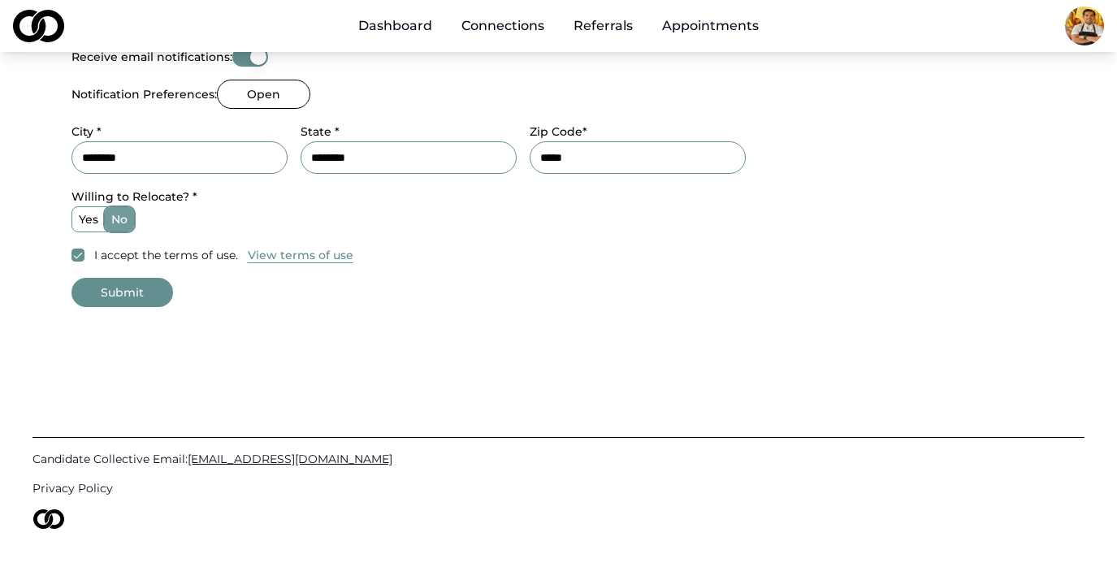
click at [128, 284] on button "Submit" at bounding box center [122, 292] width 102 height 29
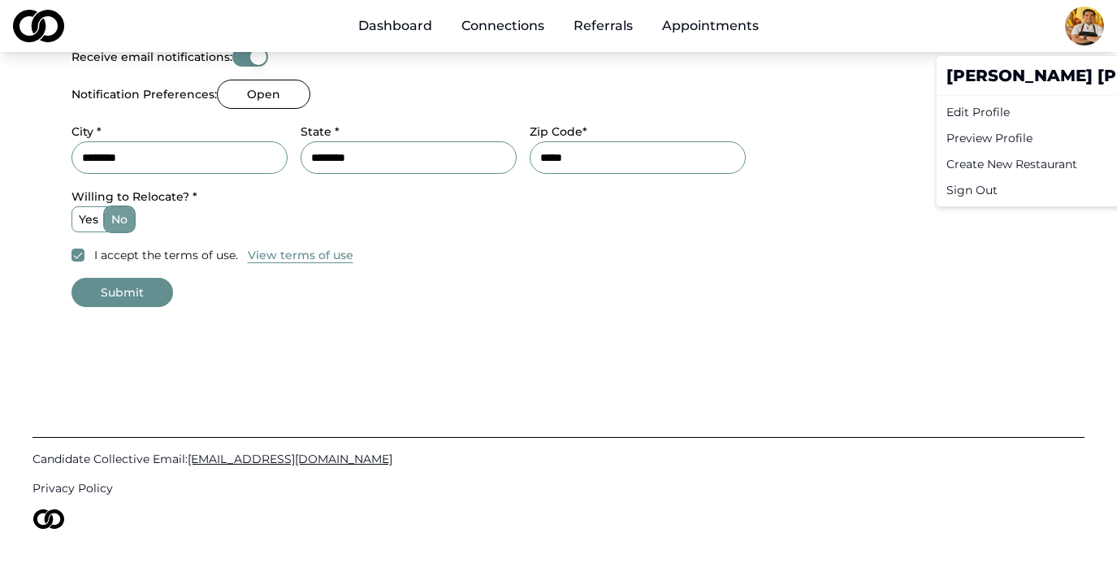
click at [811, 135] on div "Preview Profile" at bounding box center [1095, 138] width 310 height 26
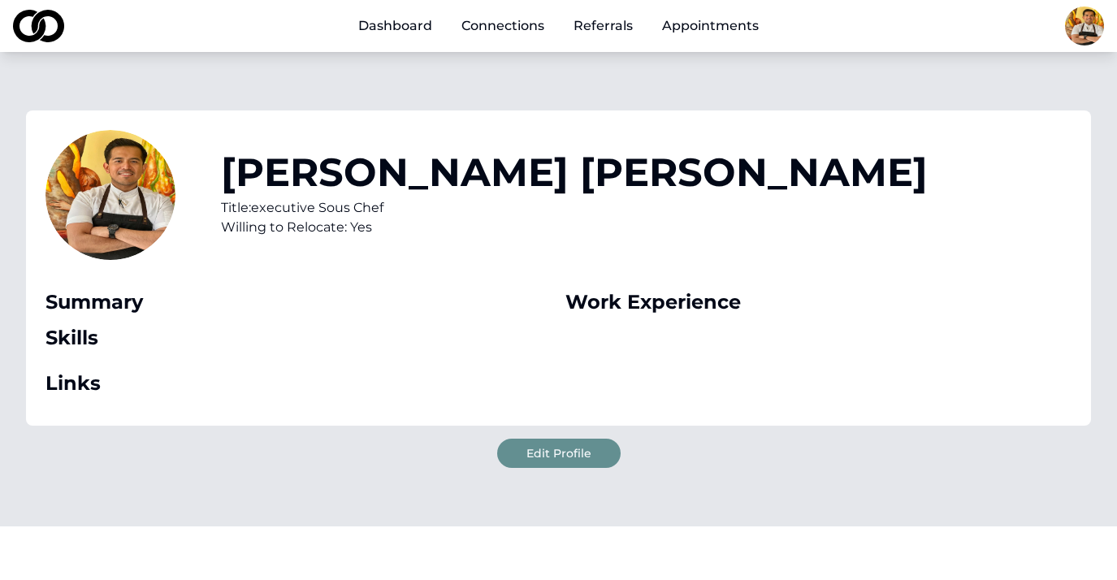
click at [640, 251] on div "[PERSON_NAME] Title: executive Sous Chef [PERSON_NAME] to Relocate: Yes" at bounding box center [558, 204] width 1026 height 149
